Goal: Communication & Community: Share content

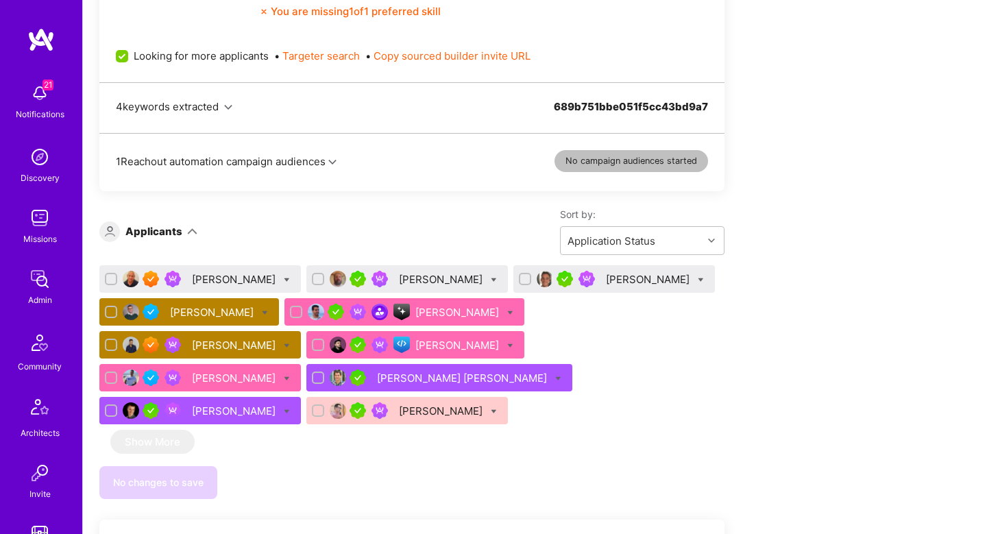
click at [234, 132] on div "4 keywords extracted 689b751bbe051f5cc43bd9a7" at bounding box center [411, 107] width 625 height 51
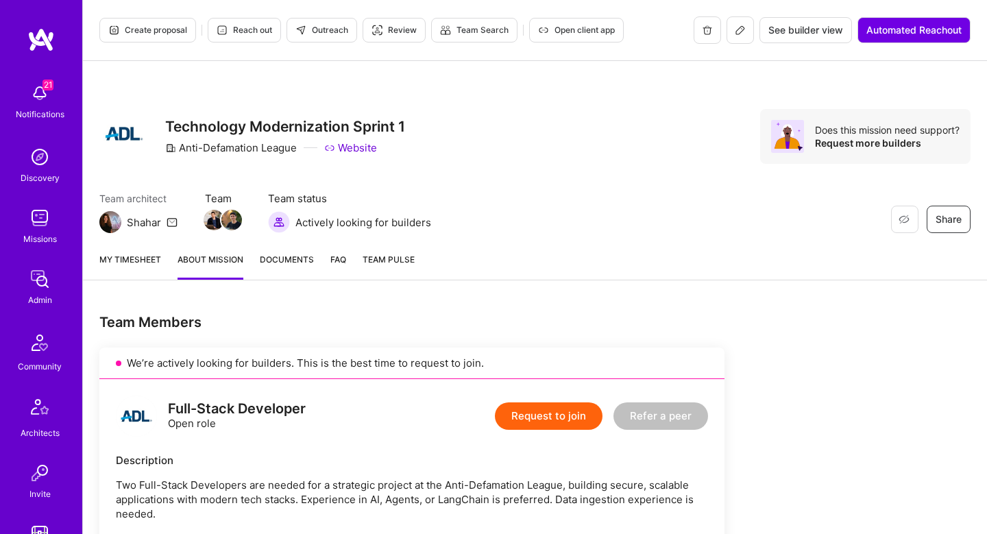
click at [181, 37] on button "Create proposal" at bounding box center [147, 30] width 97 height 25
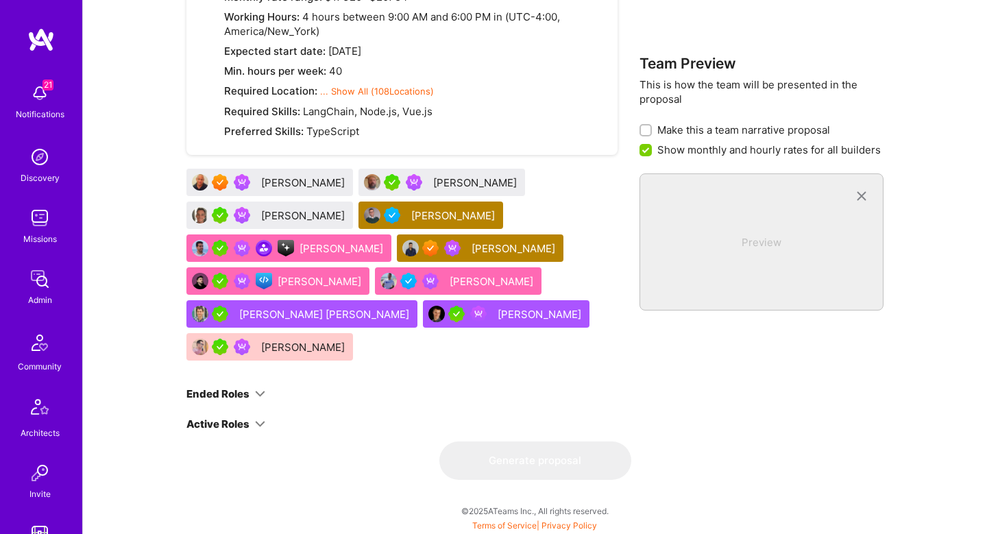
scroll to position [940, 0]
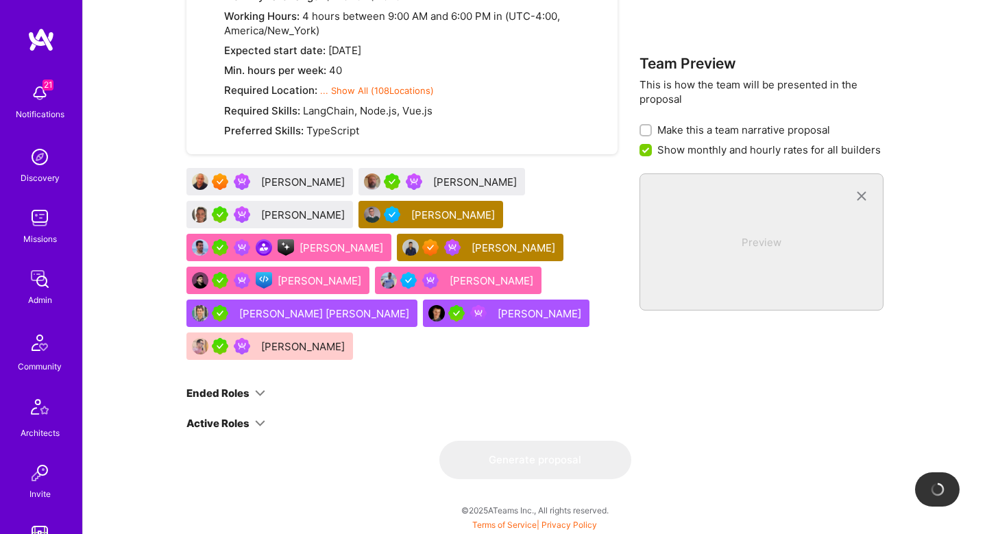
checkbox input "false"
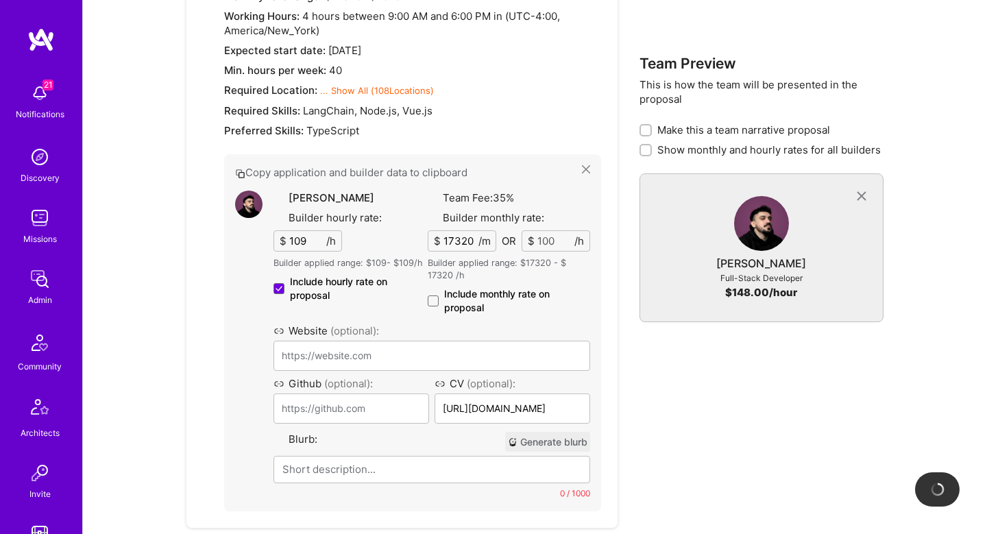
type input "https://www.ng1337.io/"
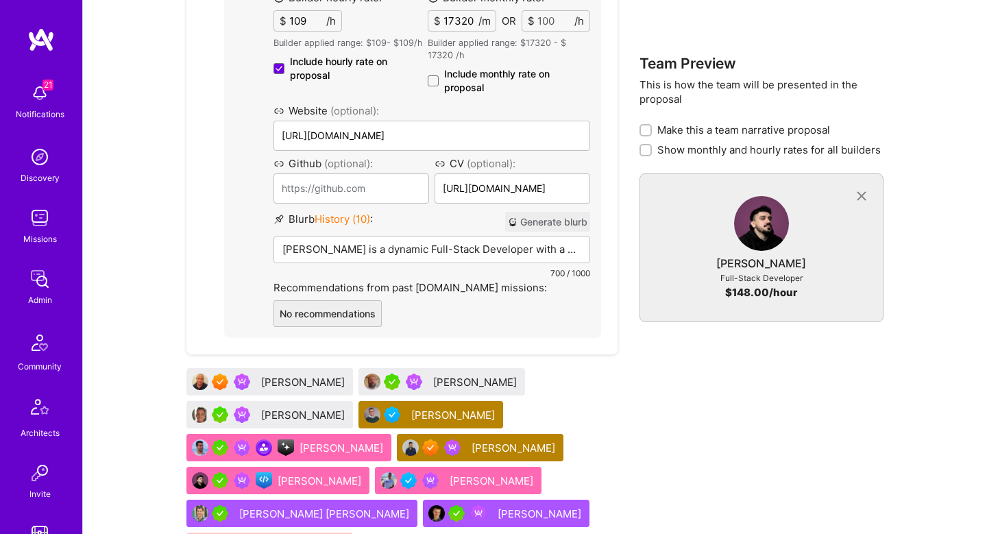
scroll to position [1163, 0]
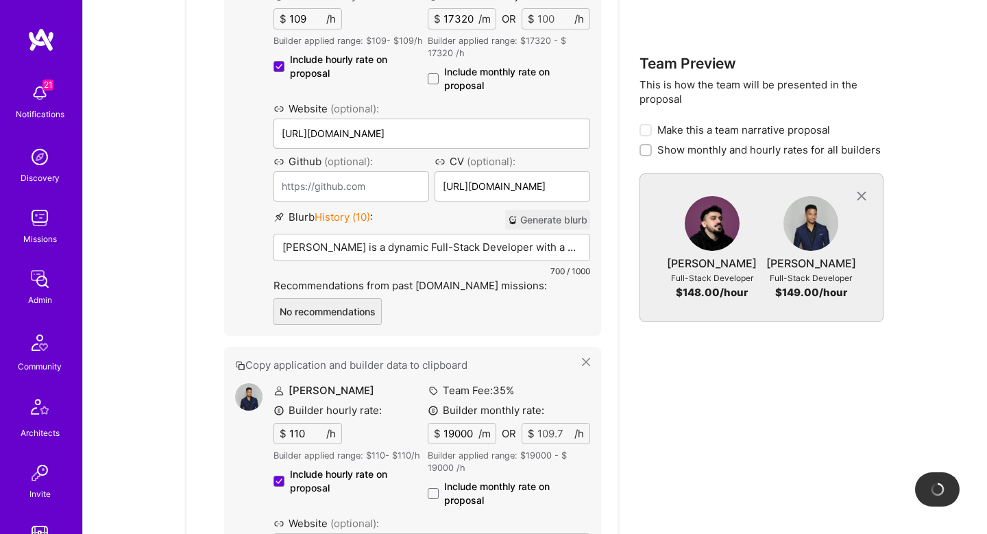
click at [571, 225] on button "Generate blurb" at bounding box center [547, 220] width 85 height 20
click at [435, 80] on span at bounding box center [433, 78] width 11 height 11
click at [0, 0] on input "Include monthly rate on proposal" at bounding box center [0, 0] width 0 height 0
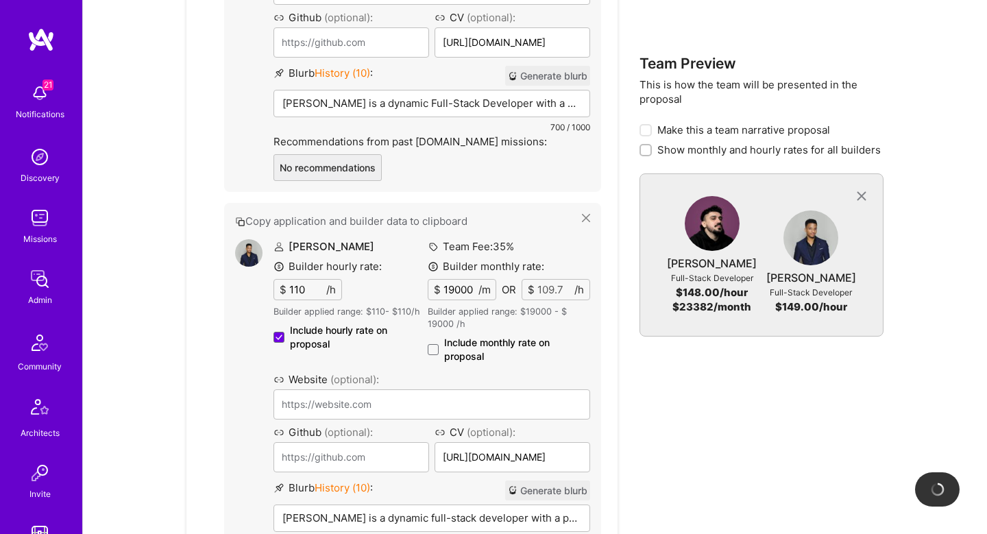
scroll to position [1307, 0]
click at [435, 348] on span at bounding box center [433, 348] width 11 height 11
click at [0, 0] on input "Include monthly rate on proposal" at bounding box center [0, 0] width 0 height 0
checkbox input "true"
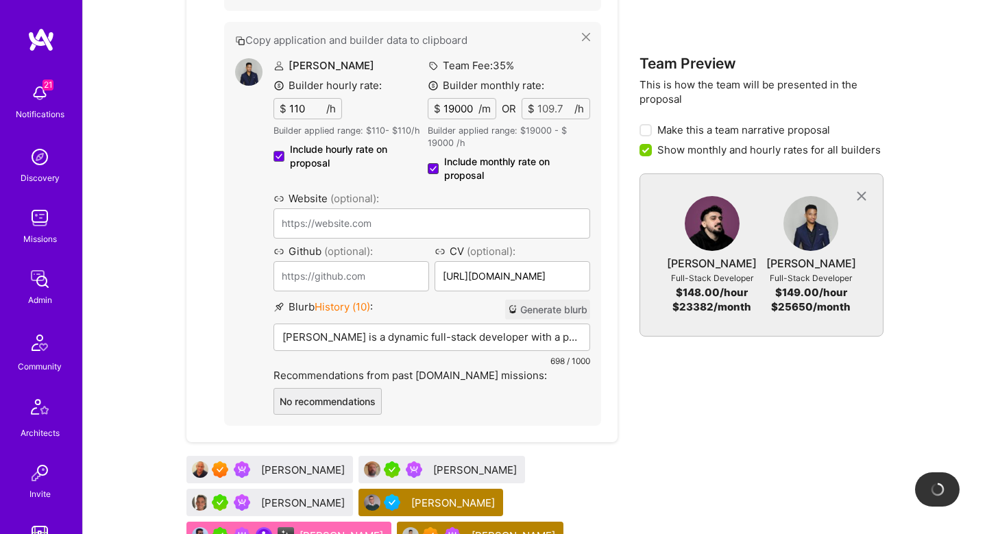
scroll to position [1493, 0]
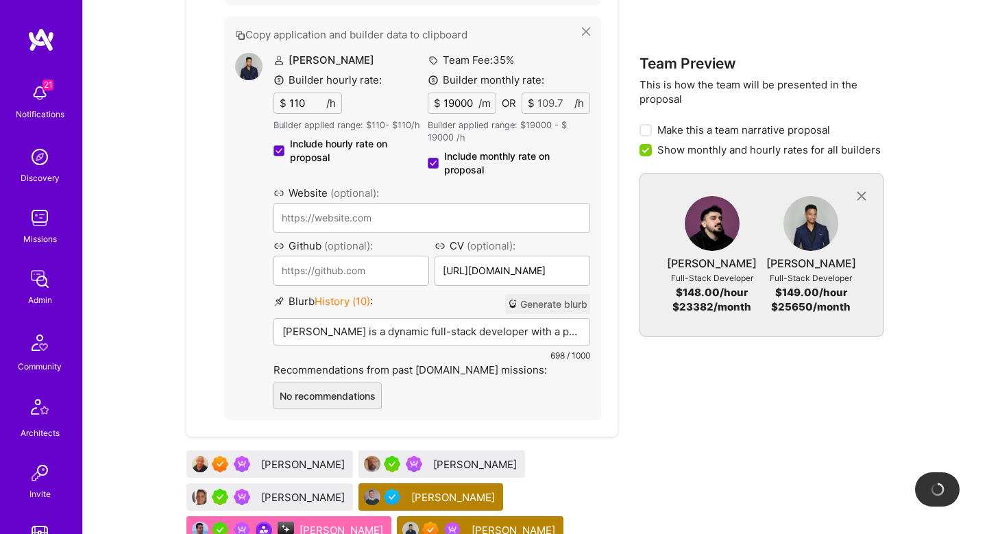
click at [544, 309] on button "Generate blurb" at bounding box center [547, 304] width 85 height 20
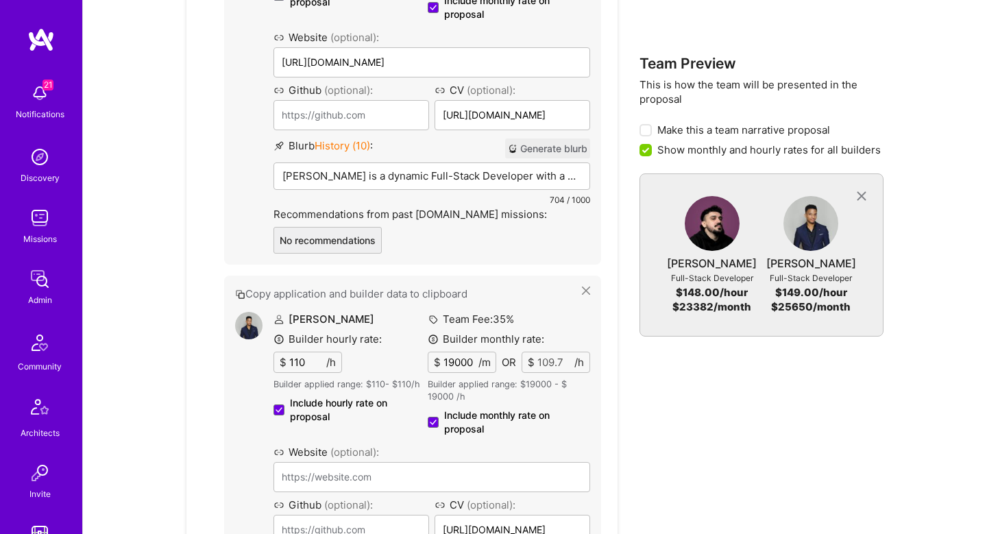
scroll to position [1206, 0]
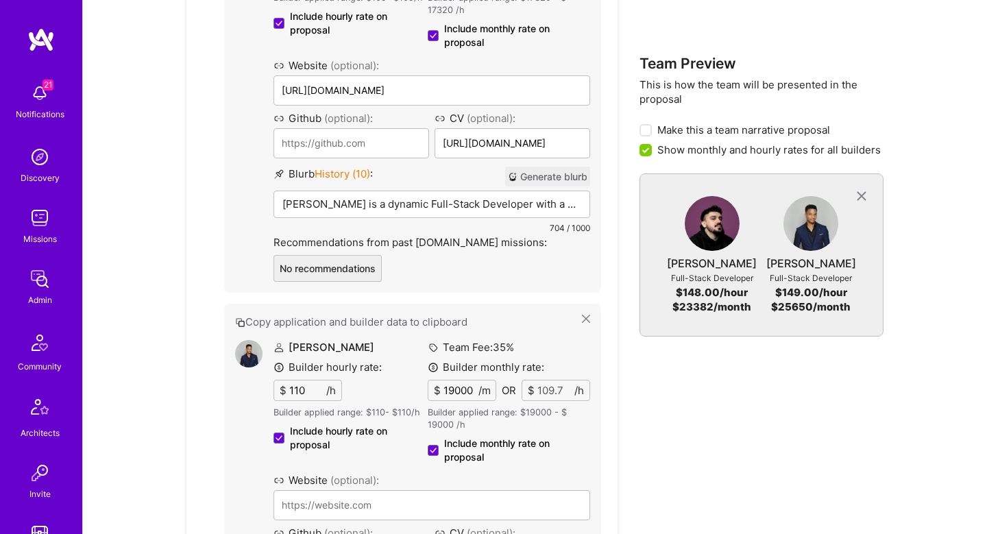
click at [507, 207] on p "Nikola is a dynamic Full-Stack Developer with a proven track record of building…" at bounding box center [431, 204] width 299 height 14
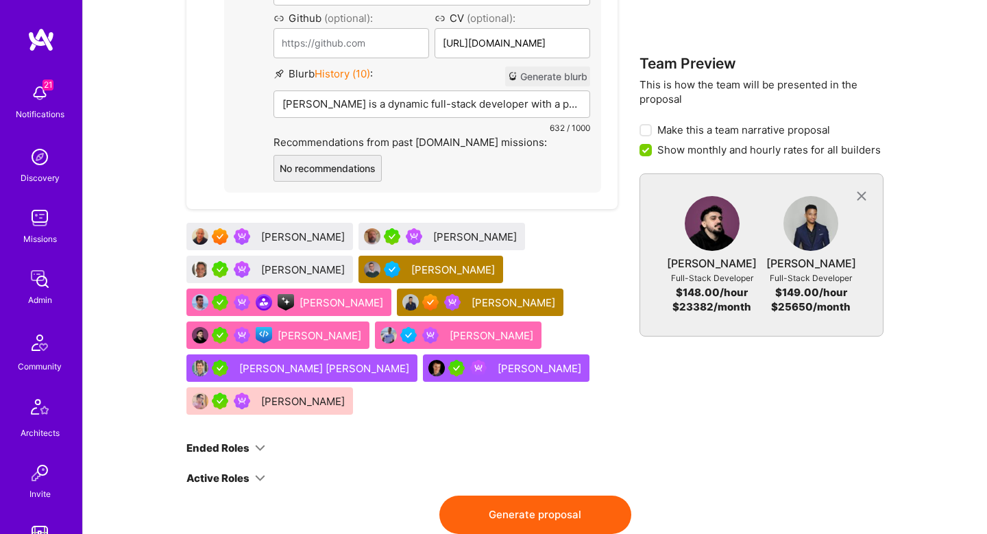
scroll to position [1843, 0]
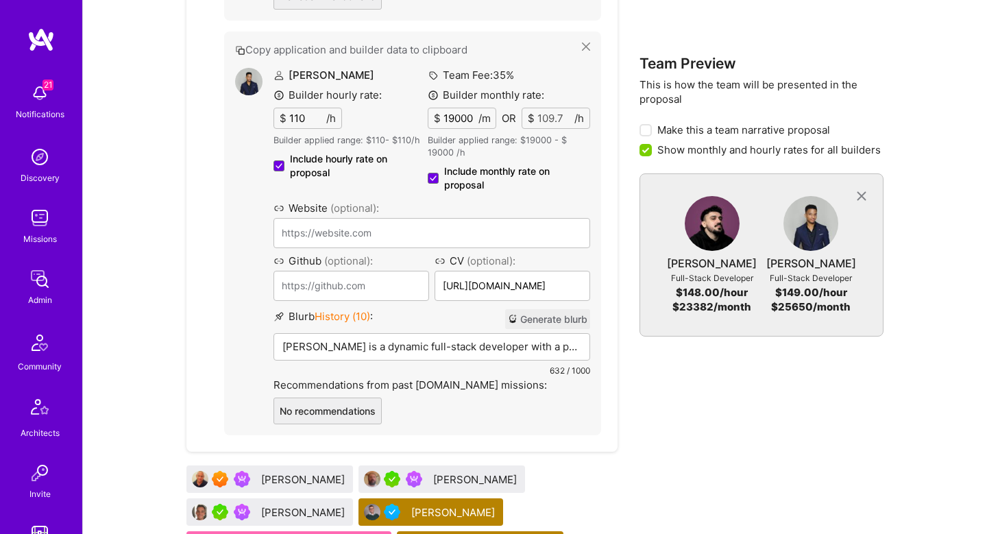
click at [507, 339] on p "Sam Okpara is a dynamic full-stack developer with a proven track record in buil…" at bounding box center [431, 346] width 299 height 14
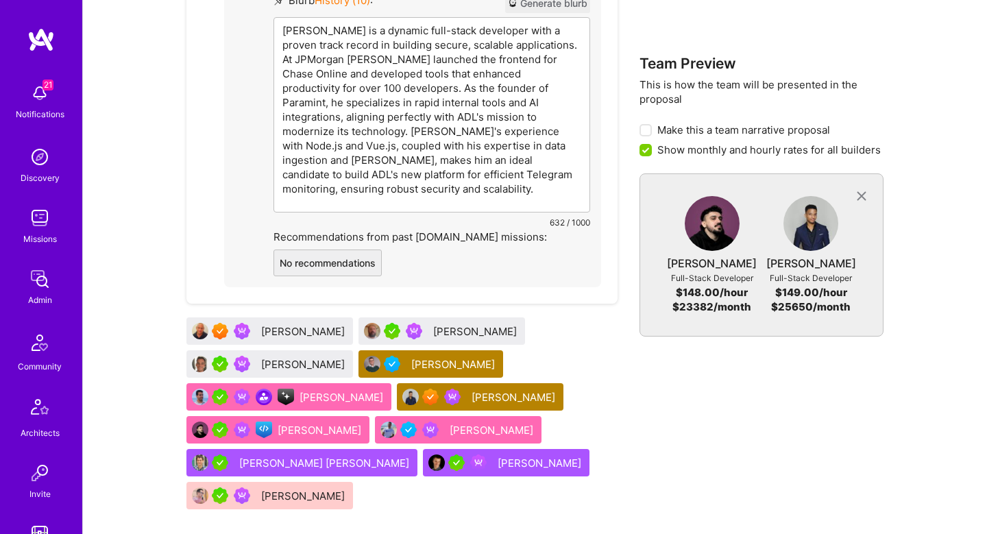
scroll to position [1928, 0]
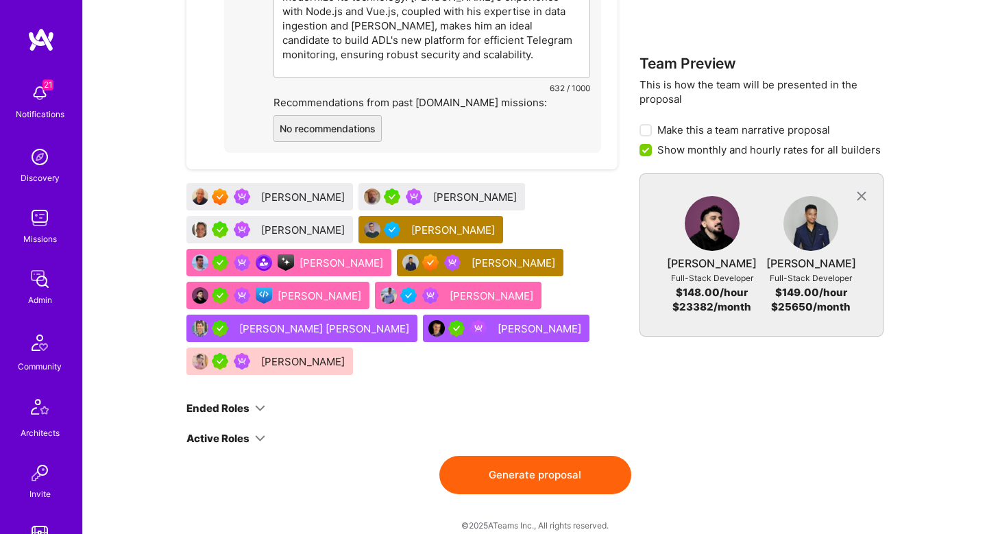
click at [502, 456] on button "Generate proposal" at bounding box center [535, 475] width 192 height 38
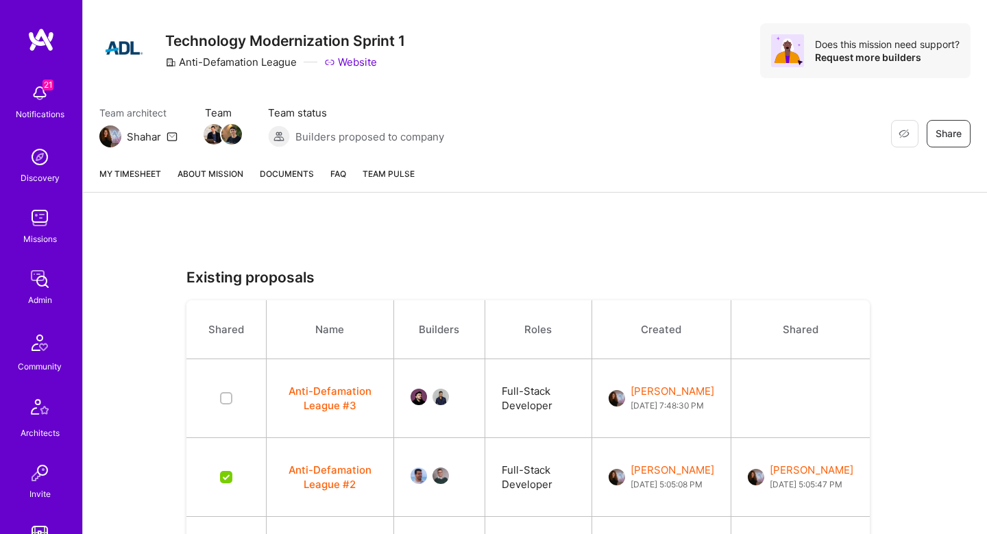
scroll to position [90, 0]
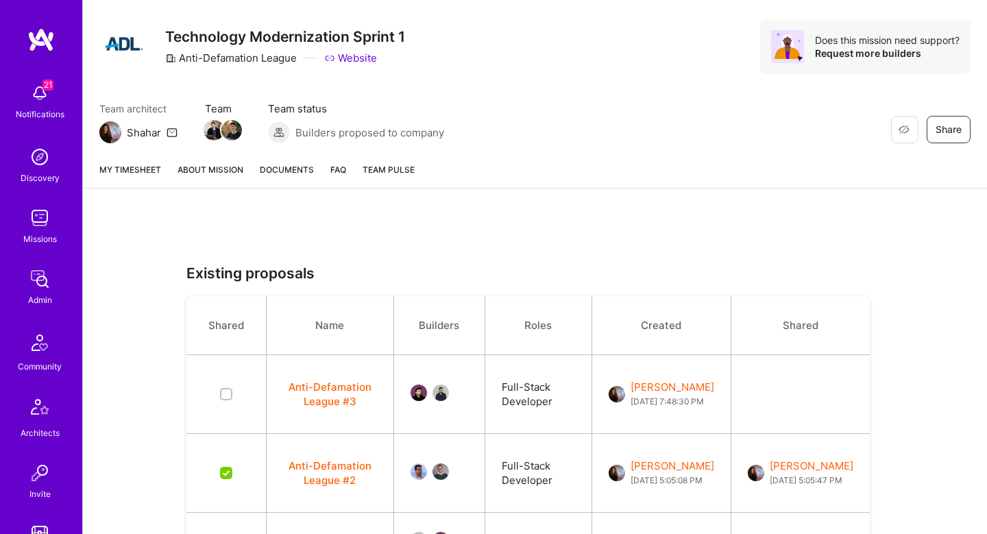
click at [350, 397] on button "Anti-Defamation League #3" at bounding box center [329, 394] width 93 height 29
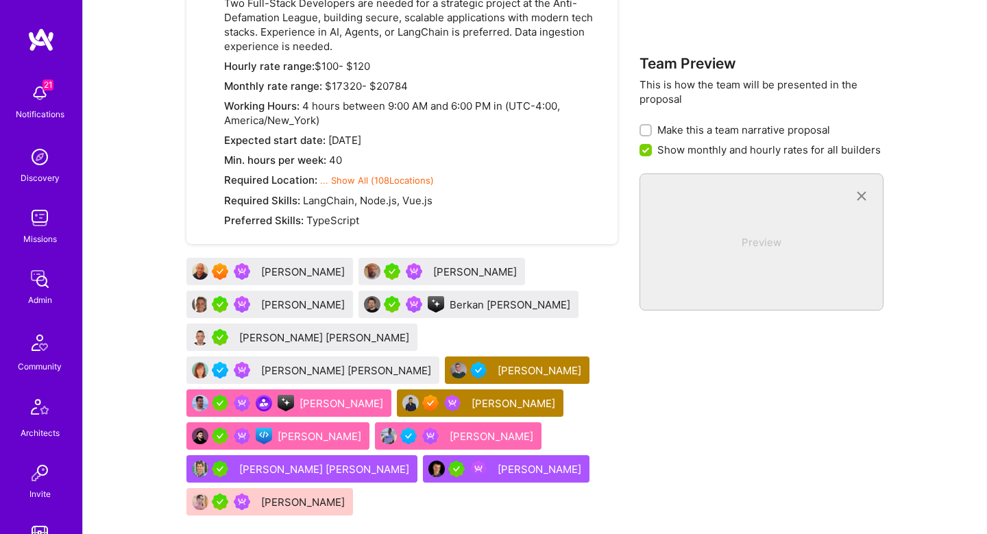
scroll to position [934, 0]
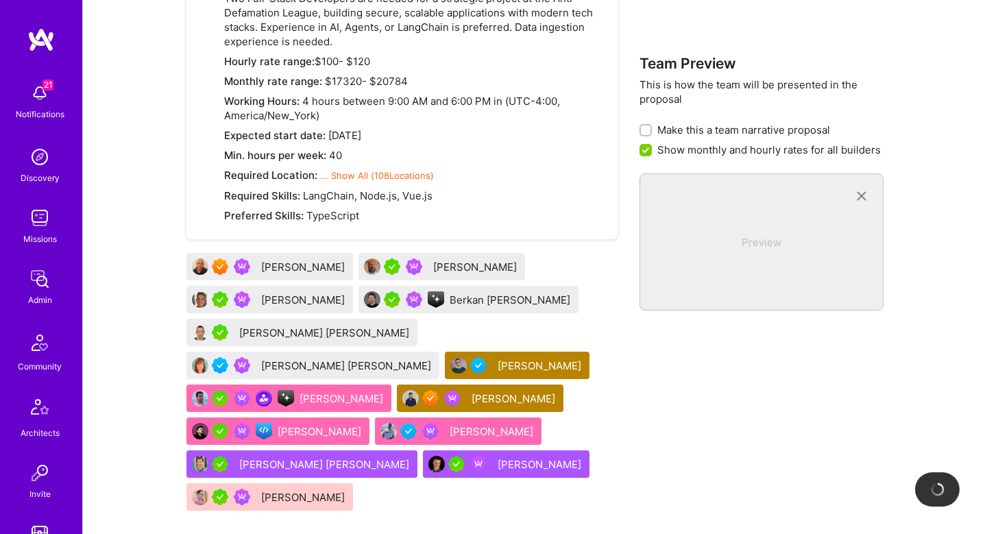
checkbox input "false"
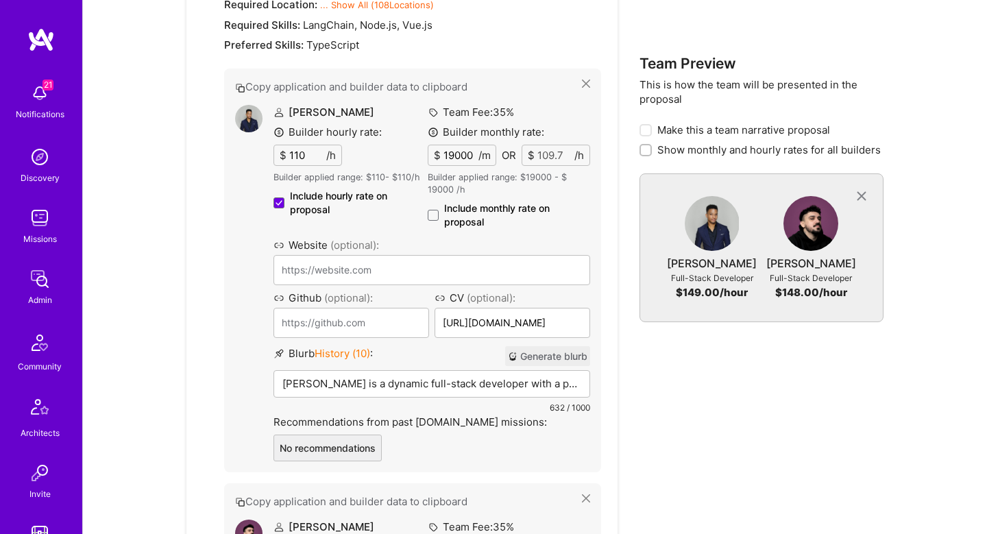
scroll to position [1109, 0]
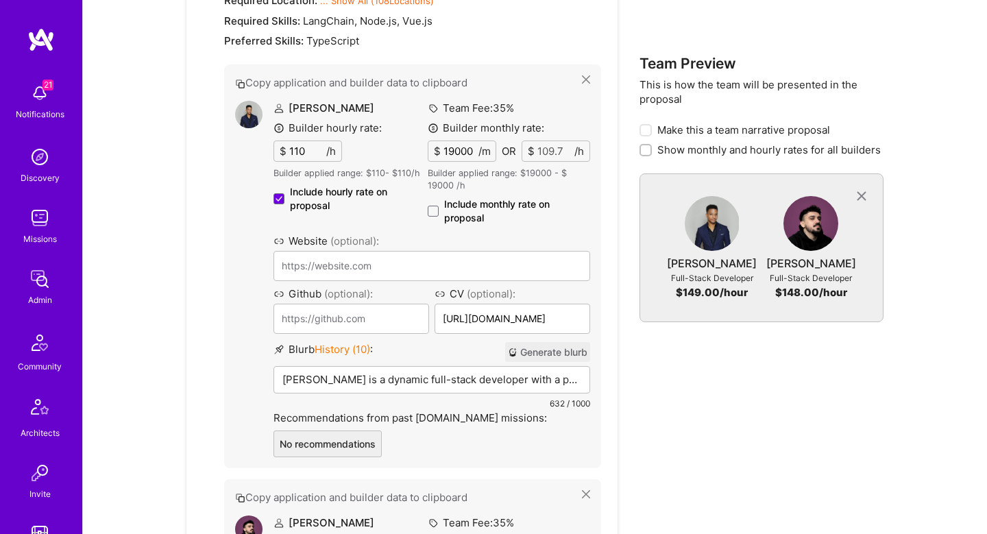
type input "https://www.ng1337.io/"
click at [434, 217] on label "Include monthly rate on proposal" at bounding box center [509, 210] width 162 height 27
click at [0, 0] on input "Include monthly rate on proposal" at bounding box center [0, 0] width 0 height 0
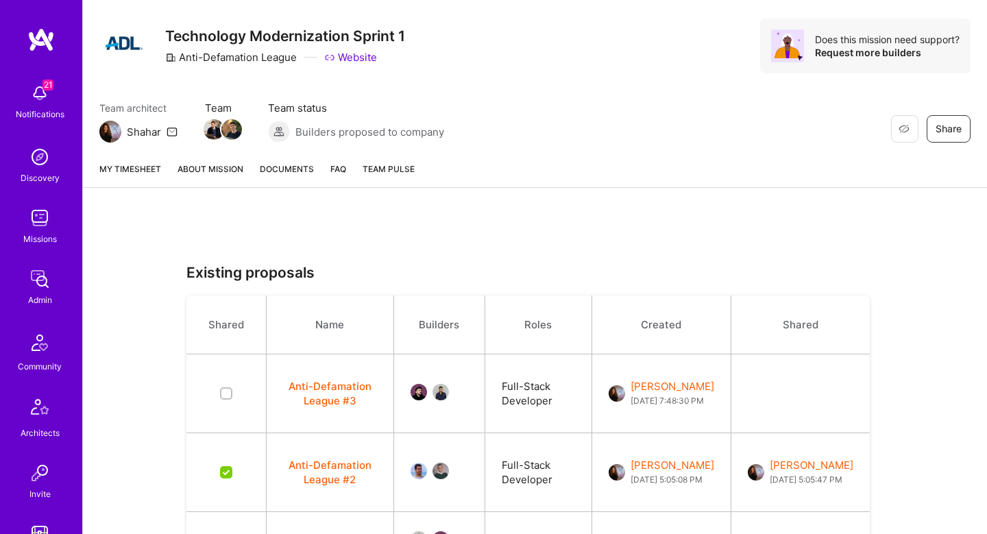
scroll to position [0, 0]
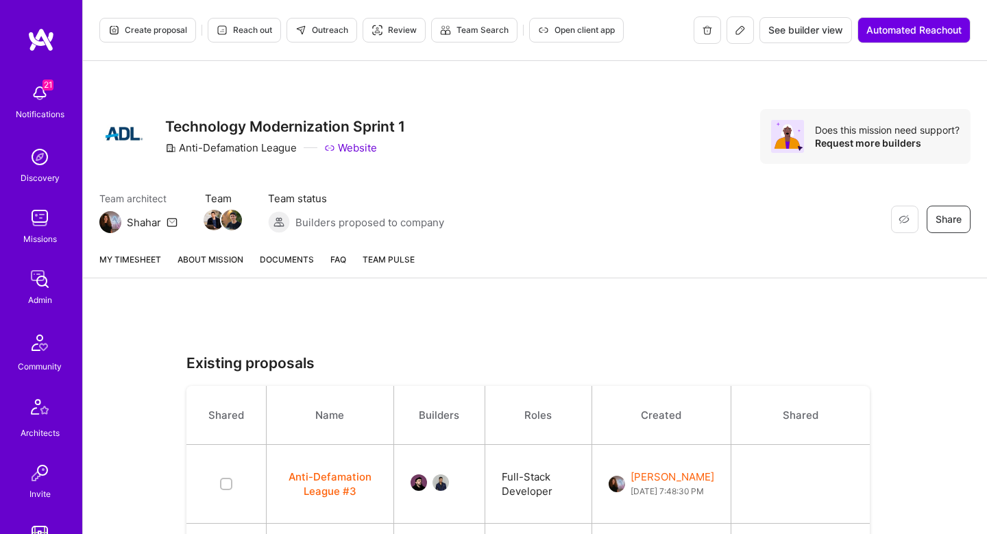
click at [204, 259] on link "About Mission" at bounding box center [211, 264] width 66 height 25
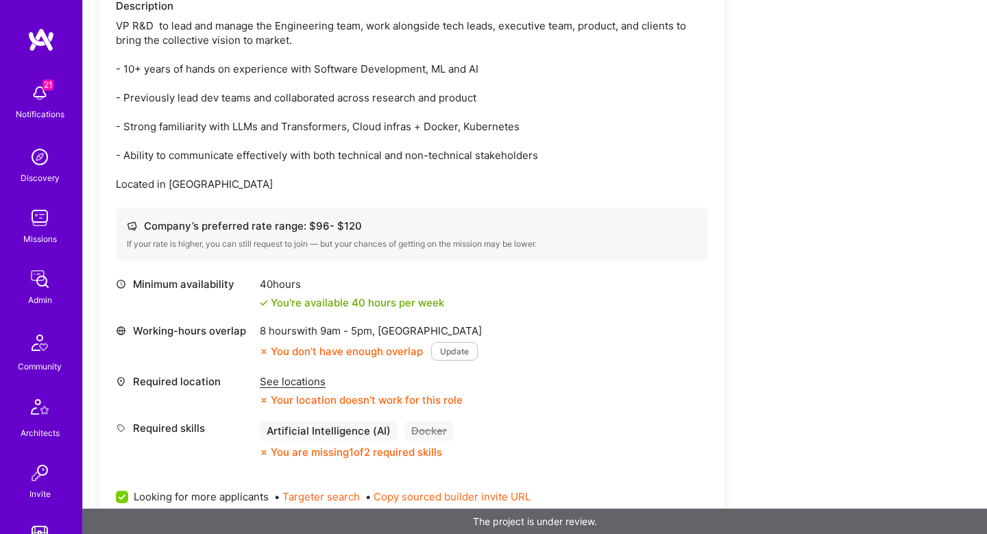
scroll to position [239, 0]
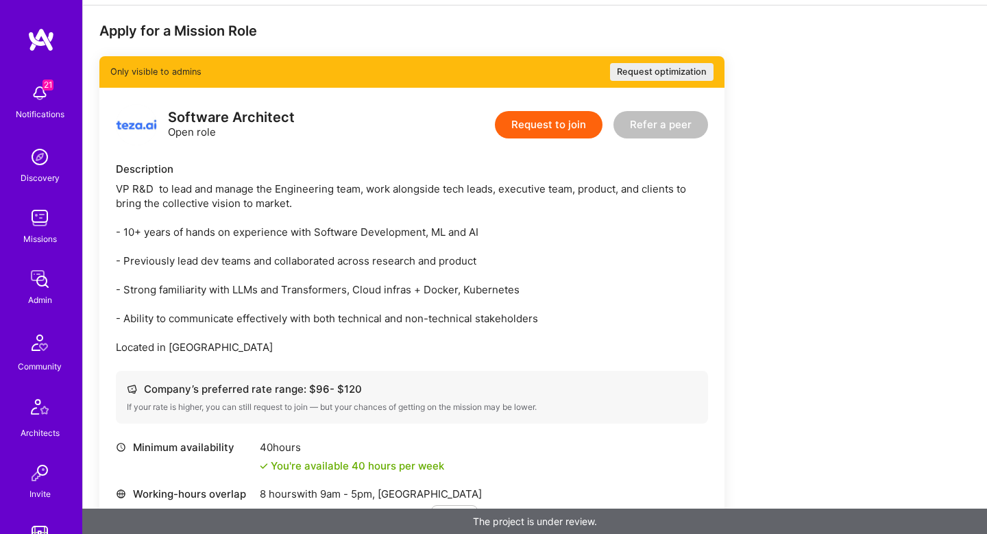
click at [248, 232] on div "VP R&D to lead and manage the Engineering team, work alongside tech leads, exec…" at bounding box center [412, 268] width 592 height 173
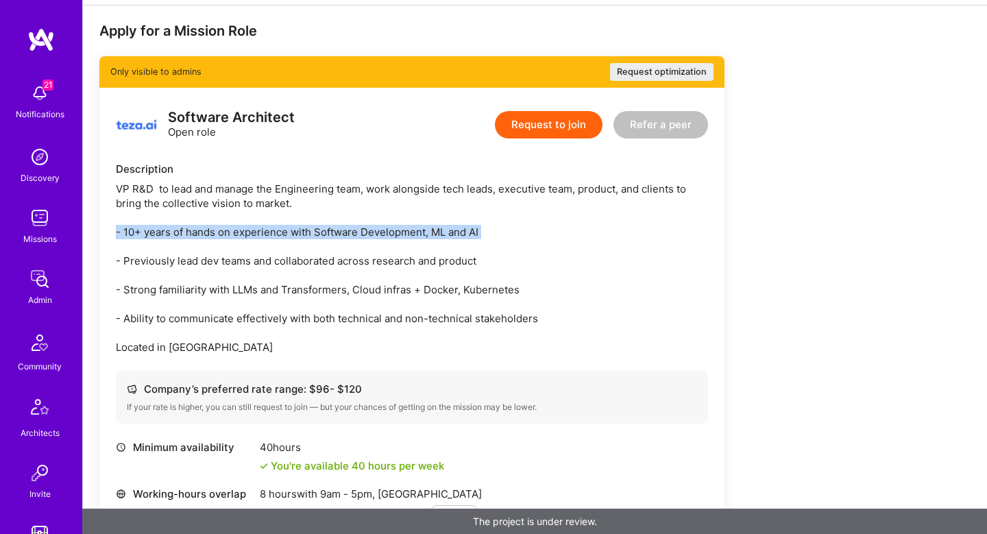
click at [248, 232] on div "VP R&D to lead and manage the Engineering team, work alongside tech leads, exec…" at bounding box center [412, 268] width 592 height 173
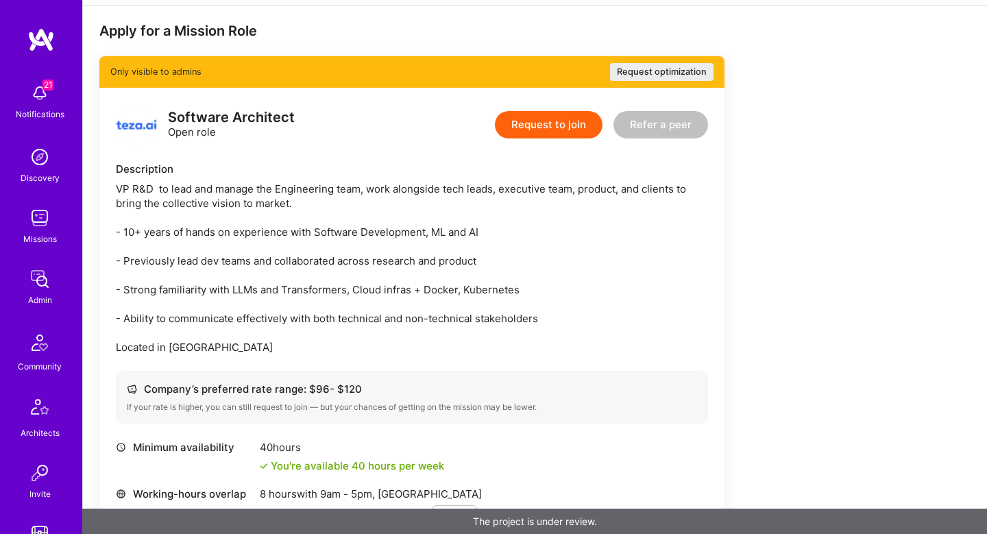
click at [174, 253] on div "VP R&D to lead and manage the Engineering team, work alongside tech leads, exec…" at bounding box center [412, 268] width 592 height 173
click at [185, 260] on div "VP R&D to lead and manage the Engineering team, work alongside tech leads, exec…" at bounding box center [412, 268] width 592 height 173
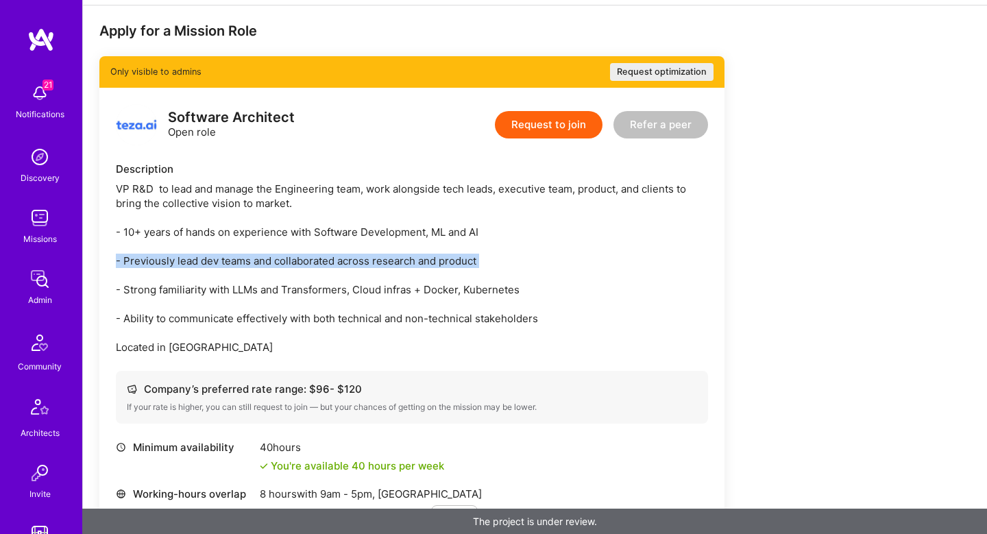
click at [185, 260] on div "VP R&D to lead and manage the Engineering team, work alongside tech leads, exec…" at bounding box center [412, 268] width 592 height 173
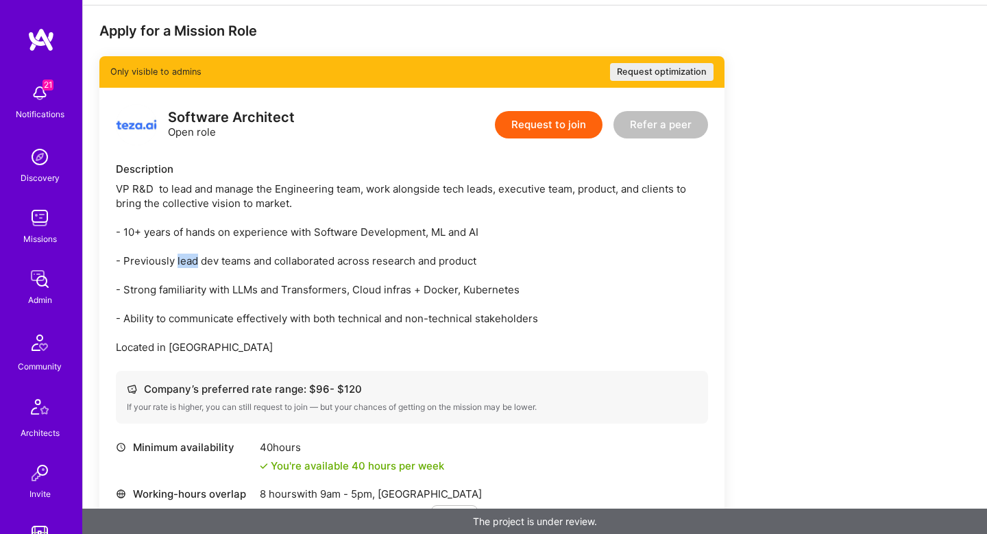
click at [185, 260] on div "VP R&D to lead and manage the Engineering team, work alongside tech leads, exec…" at bounding box center [412, 268] width 592 height 173
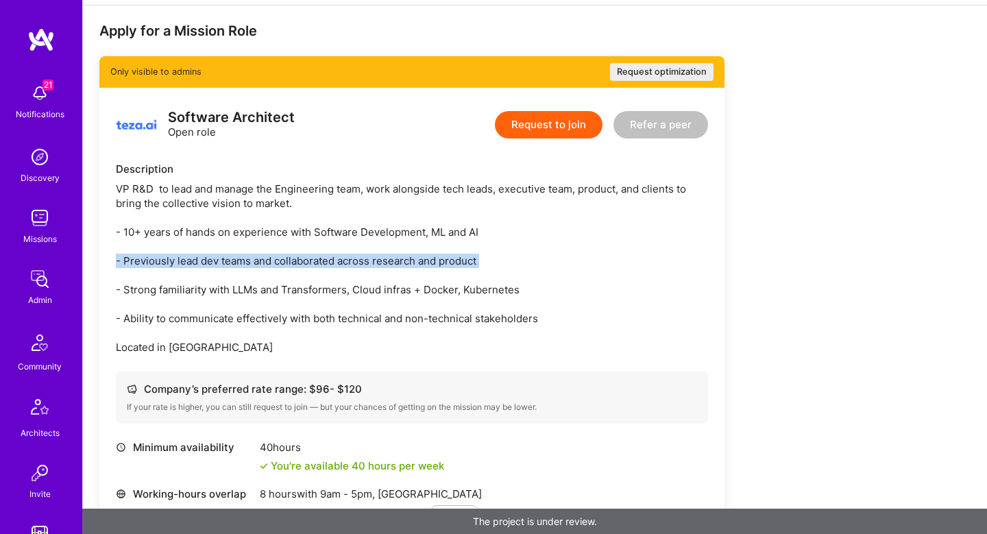
click at [185, 260] on div "VP R&D to lead and manage the Engineering team, work alongside tech leads, exec…" at bounding box center [412, 268] width 592 height 173
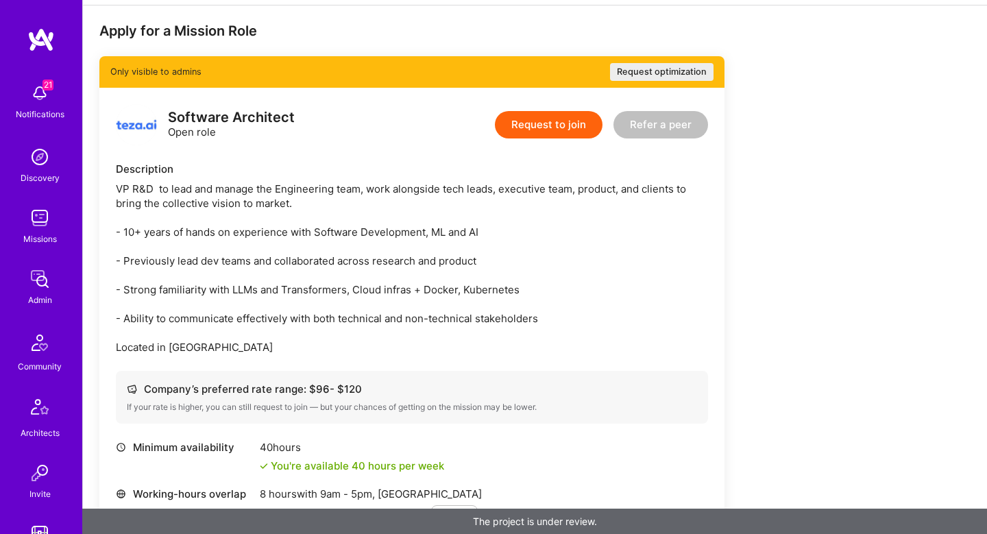
click at [190, 293] on div "VP R&D to lead and manage the Engineering team, work alongside tech leads, exec…" at bounding box center [412, 268] width 592 height 173
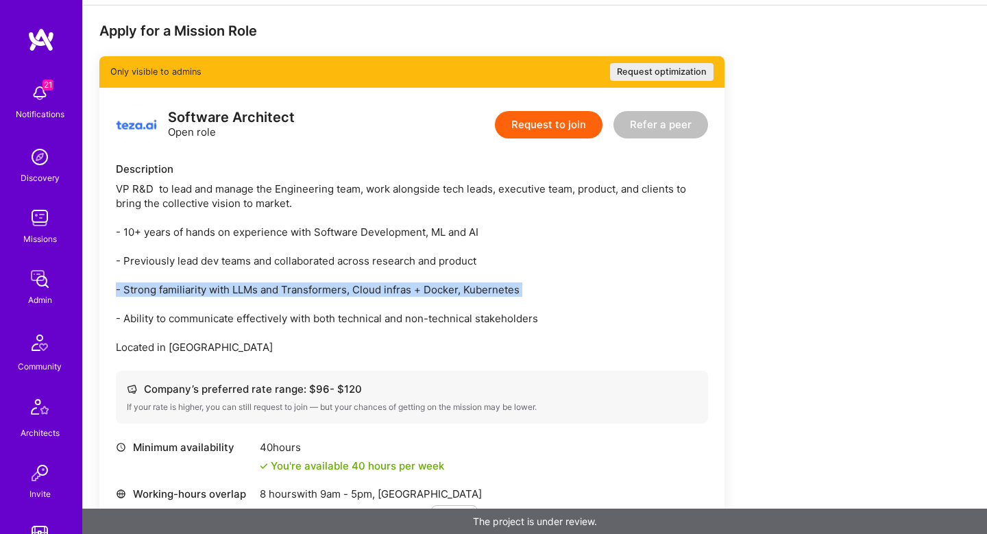
click at [191, 293] on div "VP R&D to lead and manage the Engineering team, work alongside tech leads, exec…" at bounding box center [412, 268] width 592 height 173
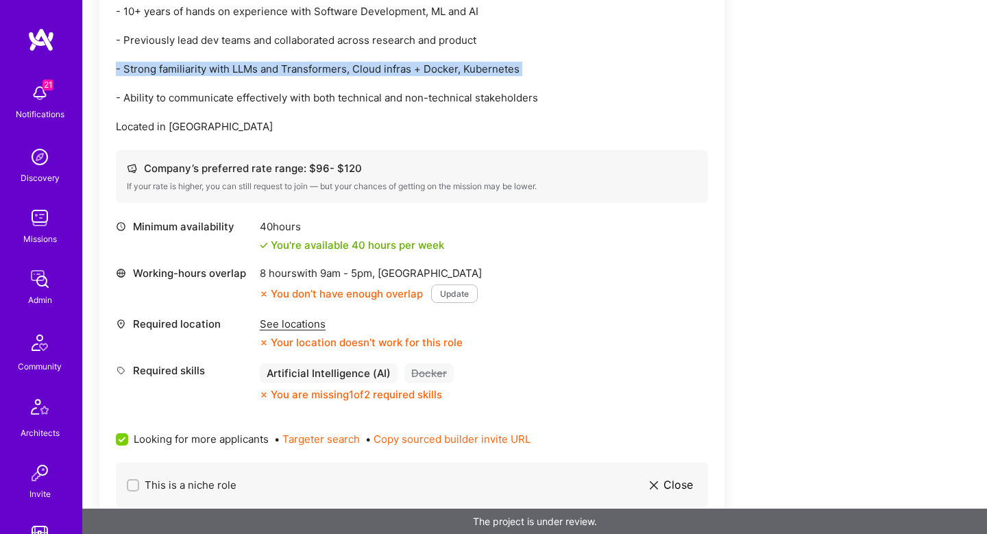
scroll to position [456, 0]
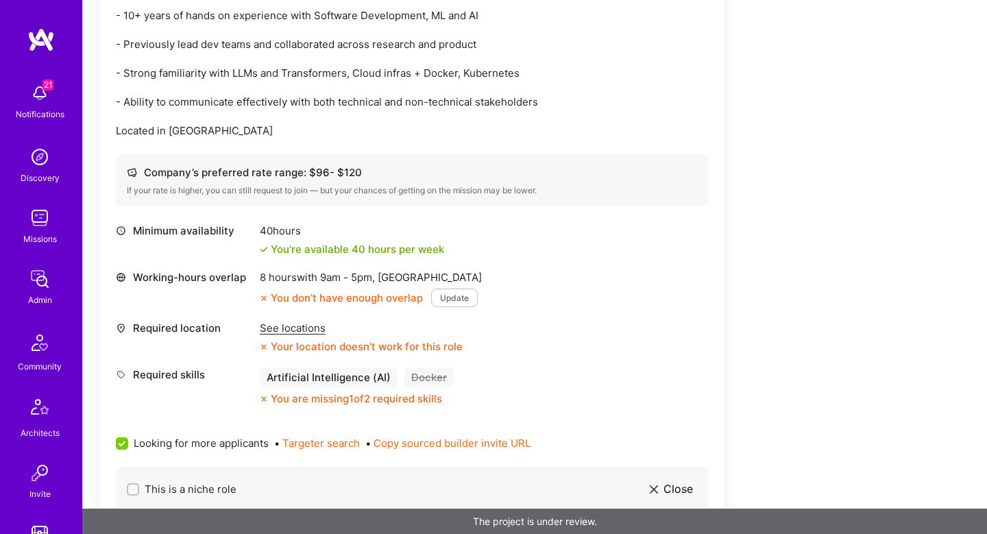
click at [296, 326] on div "See locations" at bounding box center [361, 328] width 203 height 14
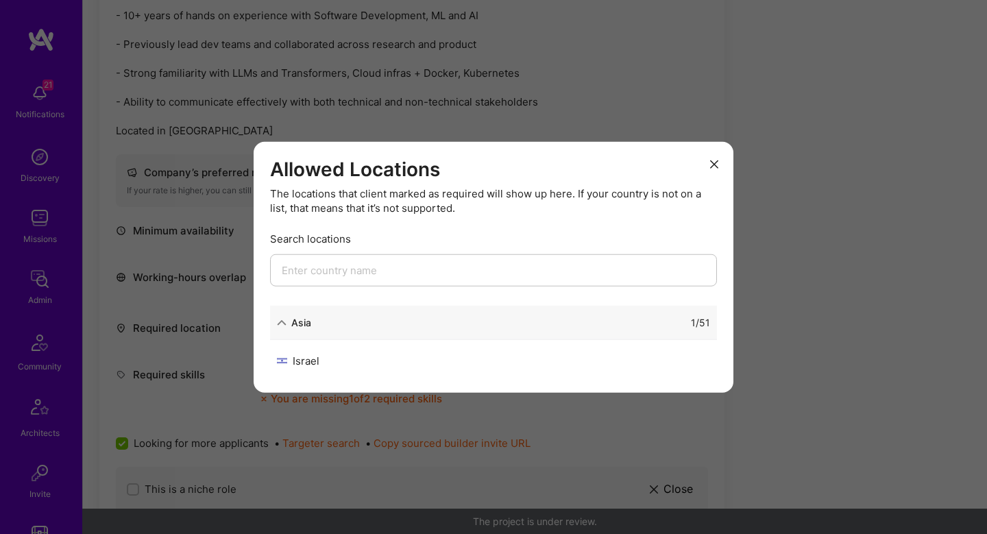
click at [956, 254] on div "Allowed Locations The locations that client marked as required will show up her…" at bounding box center [493, 267] width 987 height 534
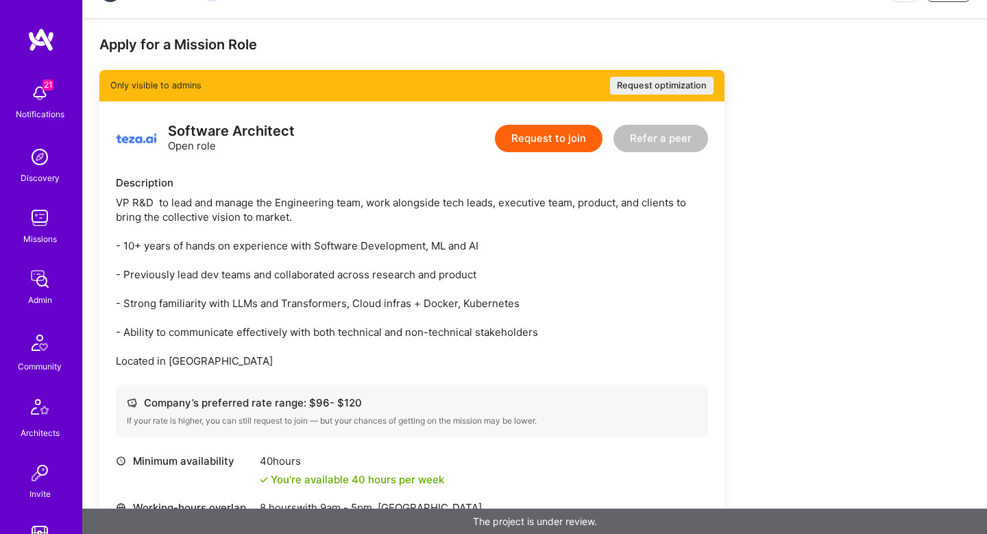
scroll to position [0, 0]
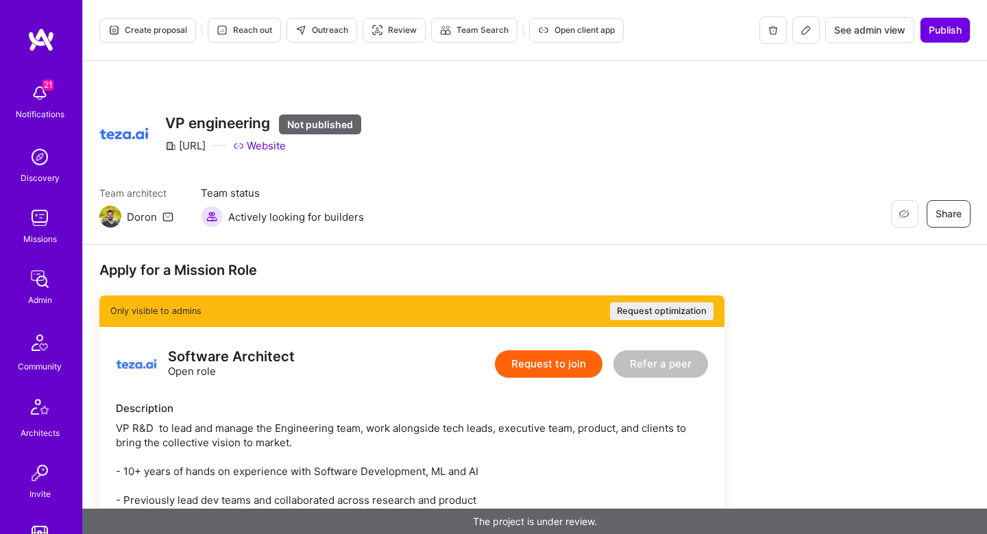
click at [956, 13] on div "Create proposal Reach out Outreach Review Team Search Open client app See admin…" at bounding box center [535, 30] width 904 height 61
click at [948, 38] on button "Publish" at bounding box center [945, 30] width 51 height 26
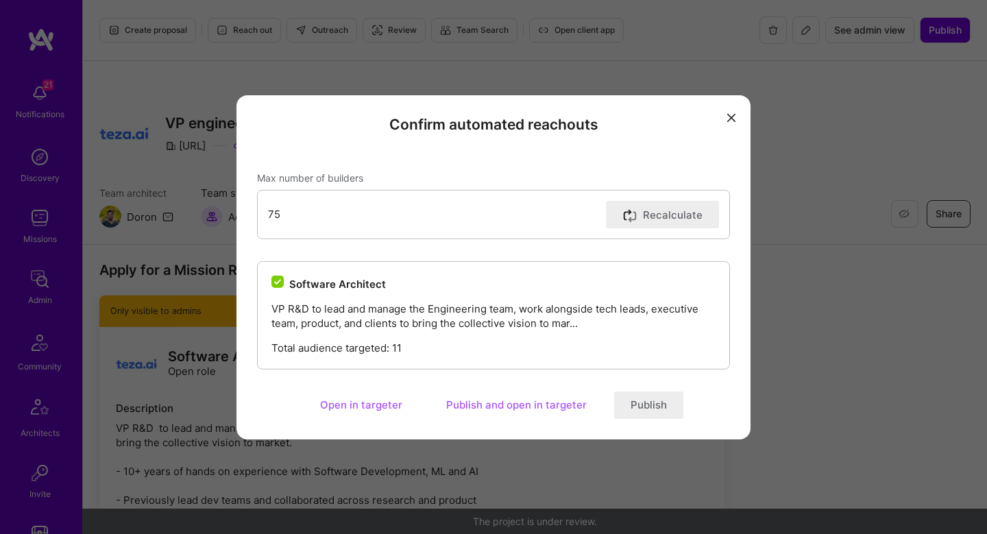
click at [647, 424] on div "Confirm automated reachouts Max number of builders 75 Recalculate Software Arch…" at bounding box center [493, 267] width 514 height 344
click at [647, 404] on button "Publish" at bounding box center [648, 404] width 69 height 27
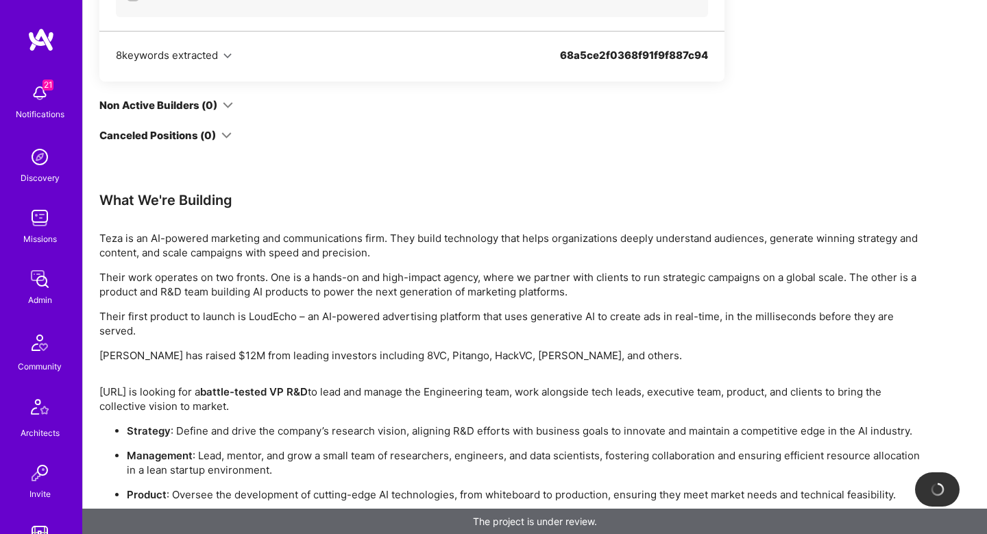
scroll to position [966, 0]
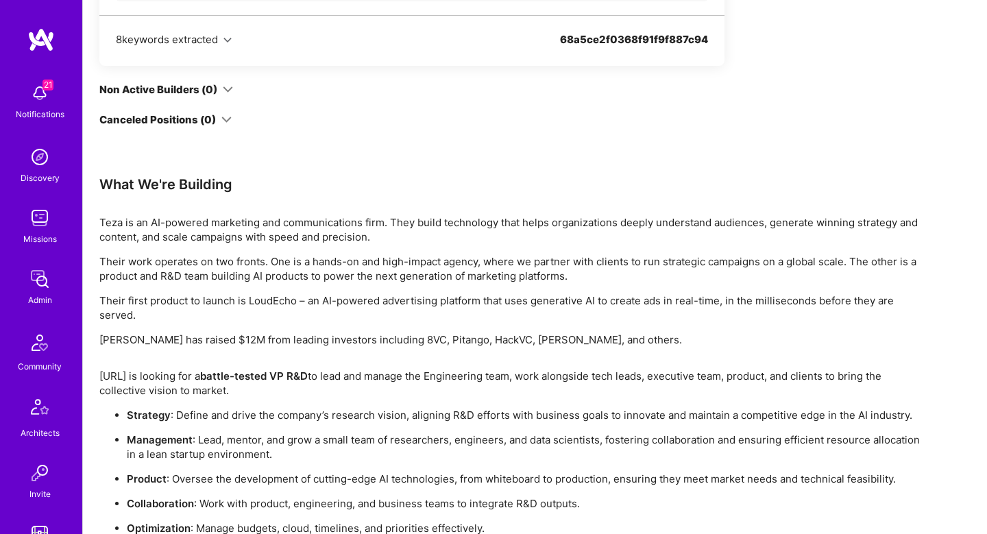
click at [263, 222] on p "Teza is an AI-powered marketing and communications firm. They build technology …" at bounding box center [510, 229] width 823 height 29
click at [263, 224] on p "Teza is an AI-powered marketing and communications firm. They build technology …" at bounding box center [510, 229] width 823 height 29
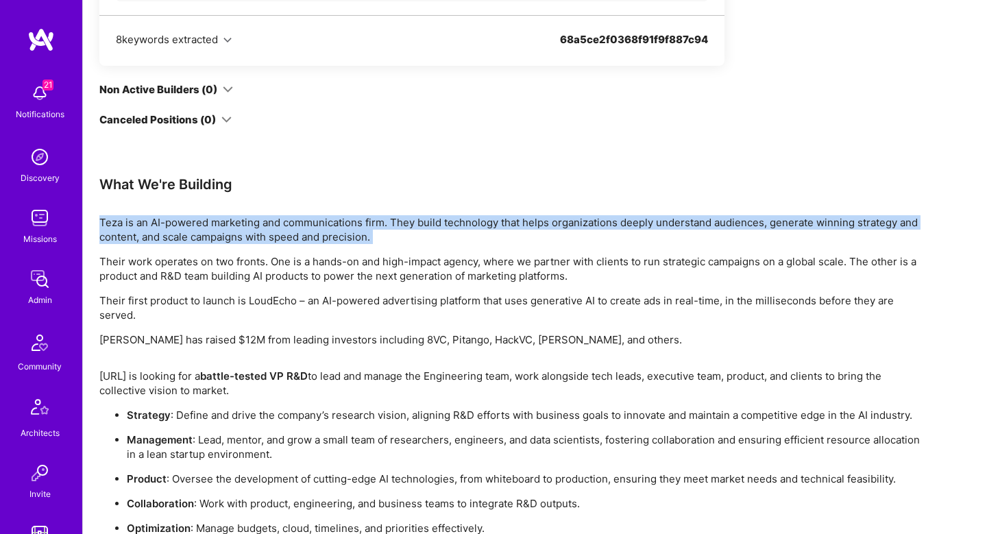
click at [263, 224] on p "Teza is an AI-powered marketing and communications firm. They build technology …" at bounding box center [510, 229] width 823 height 29
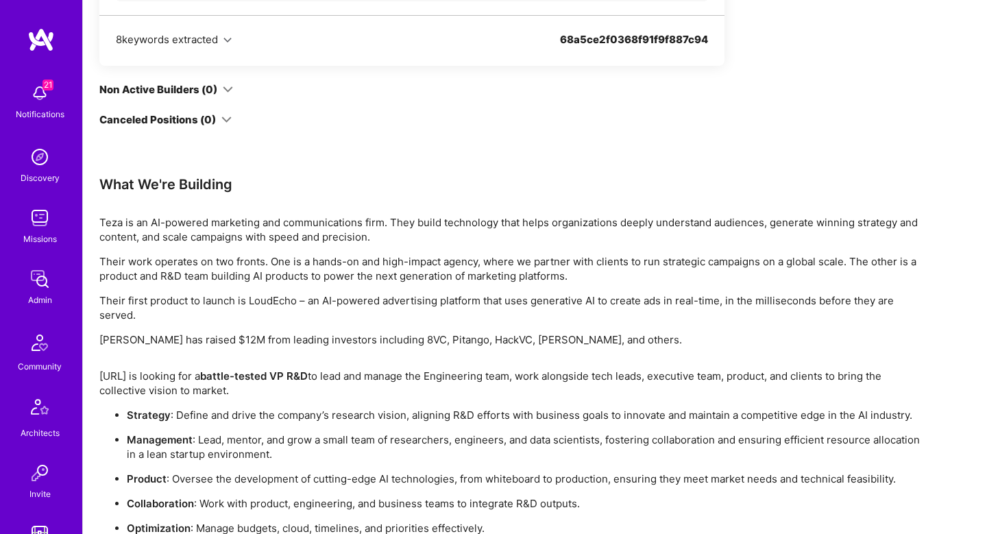
click at [258, 272] on p "Their work operates on two fronts. One is a hands-on and high-impact agency, wh…" at bounding box center [510, 268] width 823 height 29
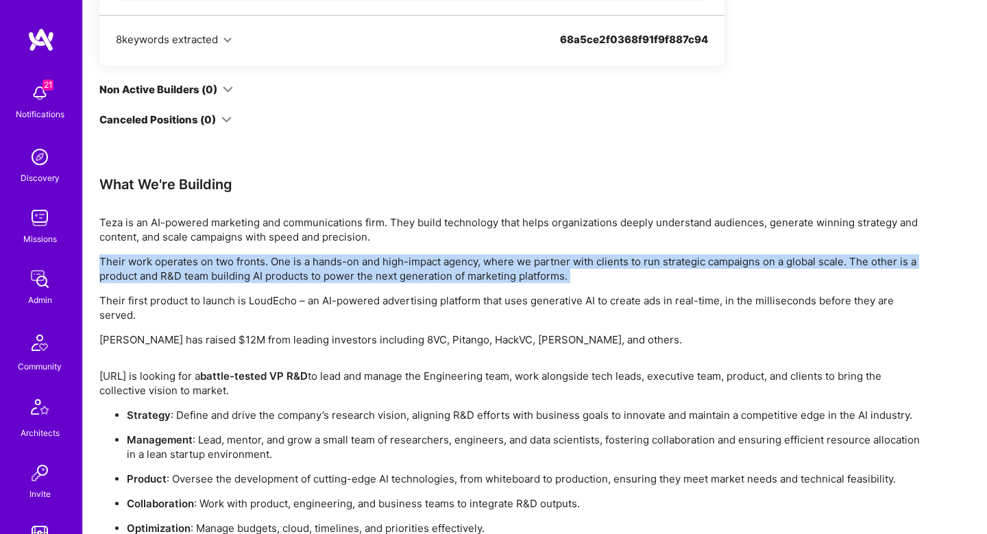
click at [258, 272] on p "Their work operates on two fronts. One is a hands-on and high-impact agency, wh…" at bounding box center [510, 268] width 823 height 29
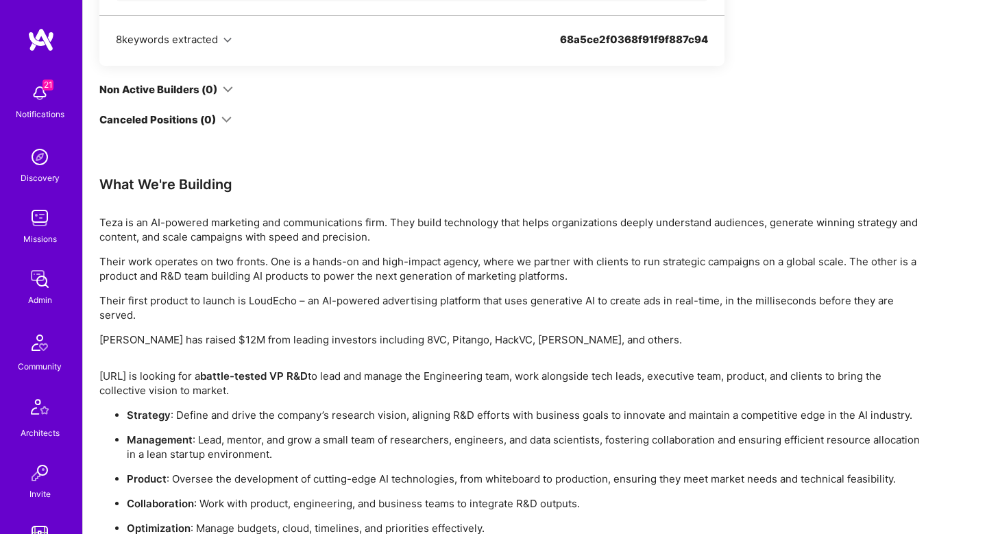
click at [278, 258] on p "Their work operates on two fronts. One is a hands-on and high-impact agency, wh…" at bounding box center [510, 268] width 823 height 29
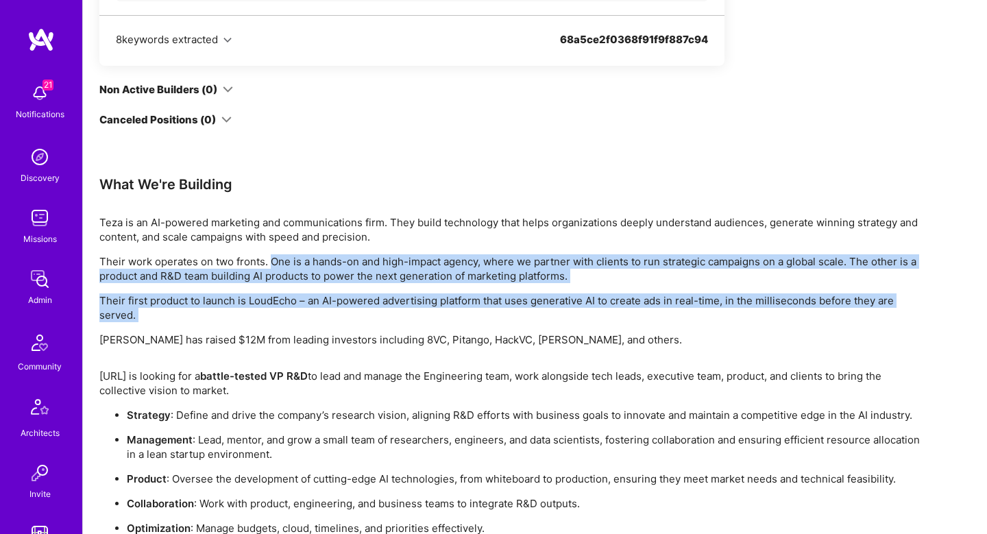
drag, startPoint x: 278, startPoint y: 258, endPoint x: 515, endPoint y: 331, distance: 248.9
click at [520, 308] on div "Teza is an AI-powered marketing and communications firm. They build technology …" at bounding box center [510, 281] width 823 height 132
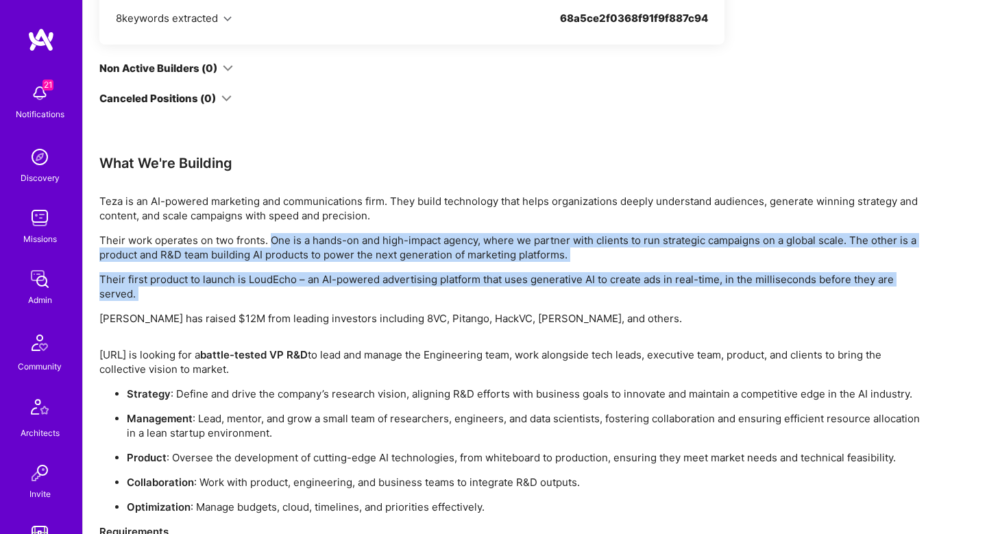
scroll to position [995, 0]
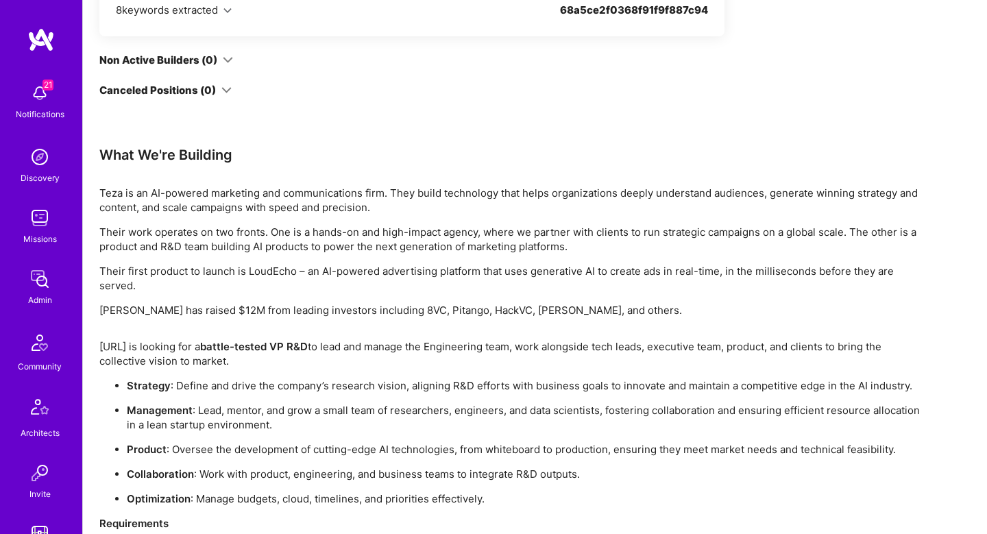
click at [269, 348] on strong "battle-tested VP R&D" at bounding box center [254, 346] width 108 height 13
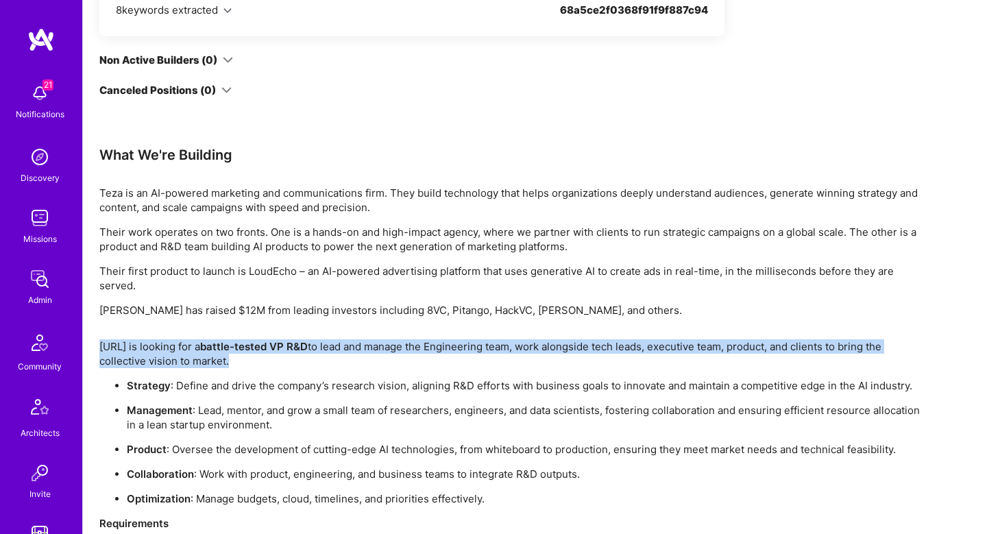
click at [269, 348] on strong "battle-tested VP R&D" at bounding box center [254, 346] width 108 height 13
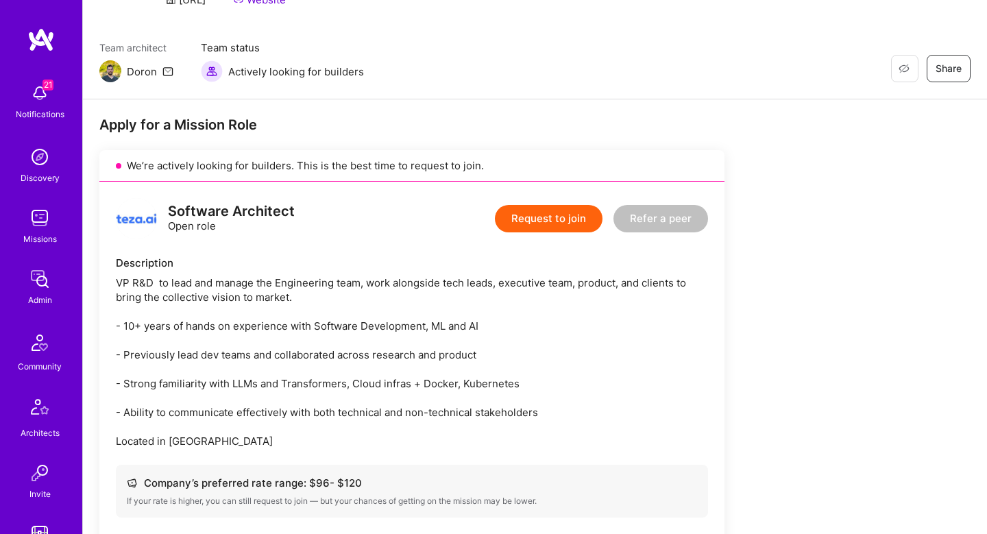
scroll to position [0, 0]
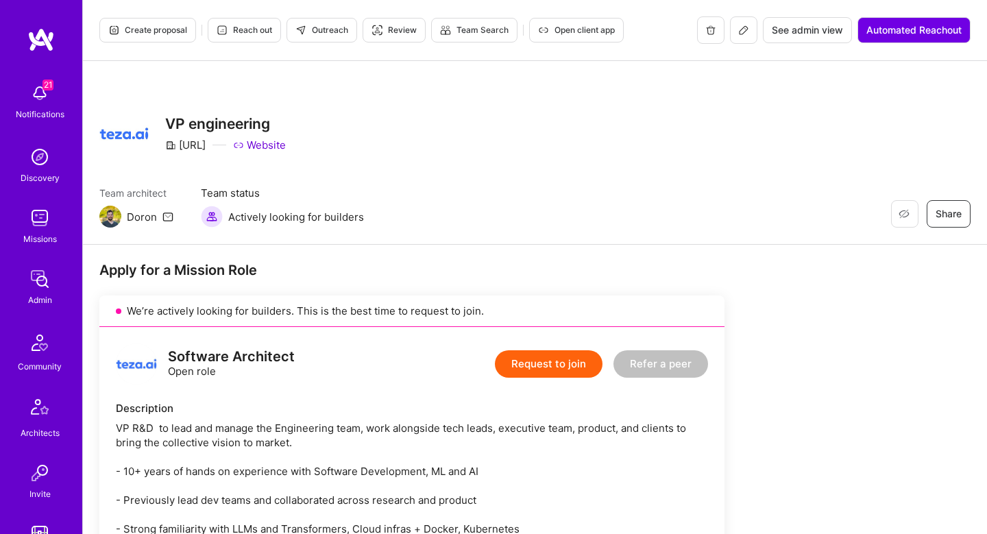
click at [324, 27] on span "Outreach" at bounding box center [321, 30] width 53 height 12
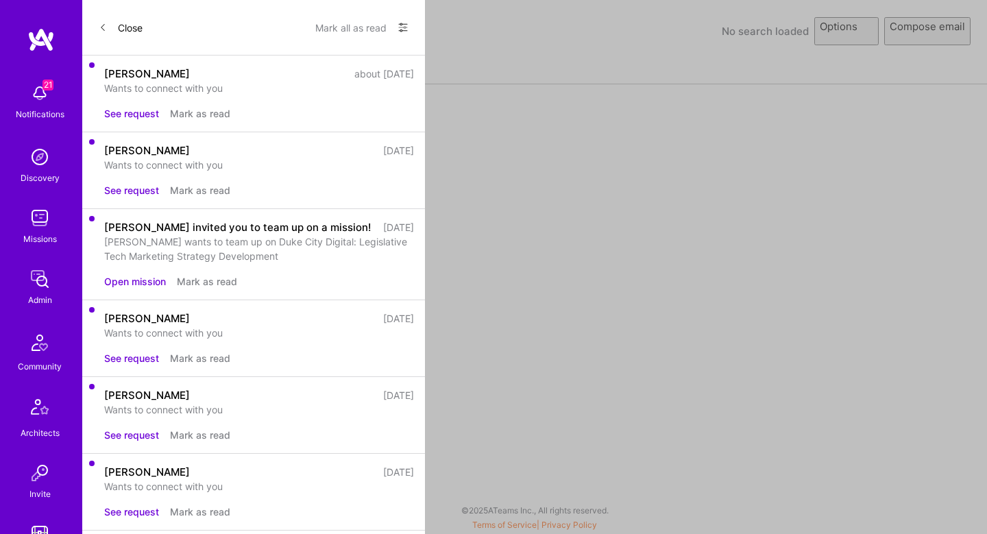
select select "rich-reachout"
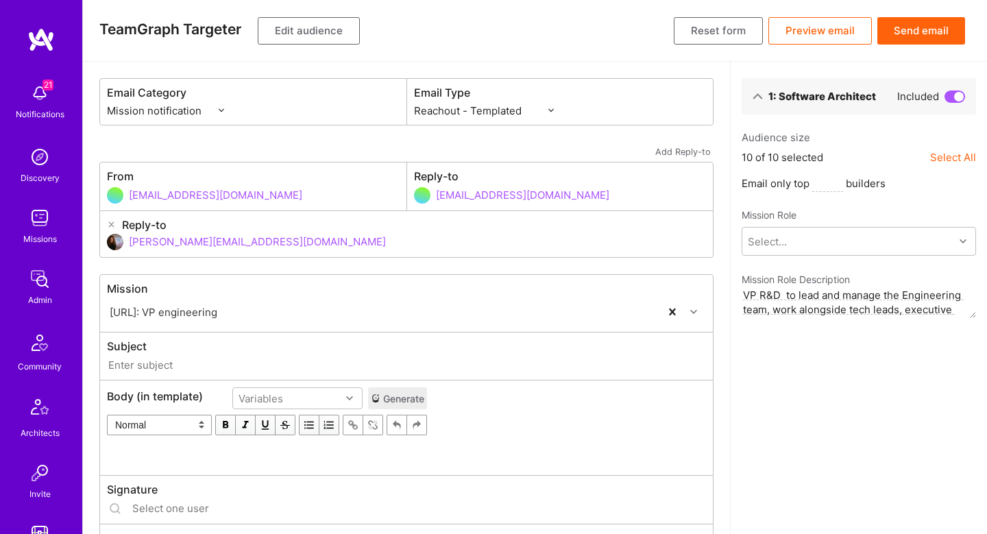
type input "A.Team // Teza.AI: VP engineering"
type input "doron@a.team"
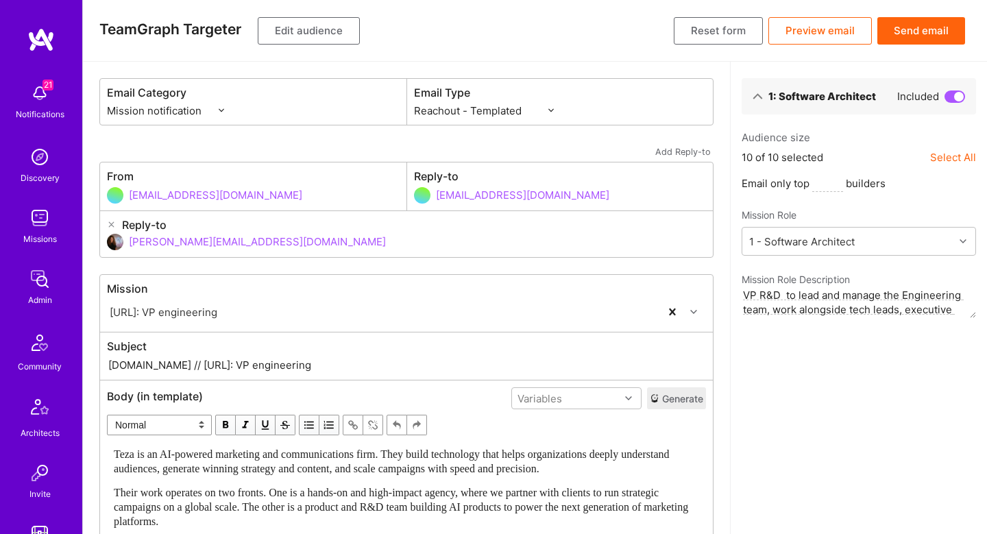
click at [314, 22] on button "Edit audience" at bounding box center [309, 30] width 102 height 27
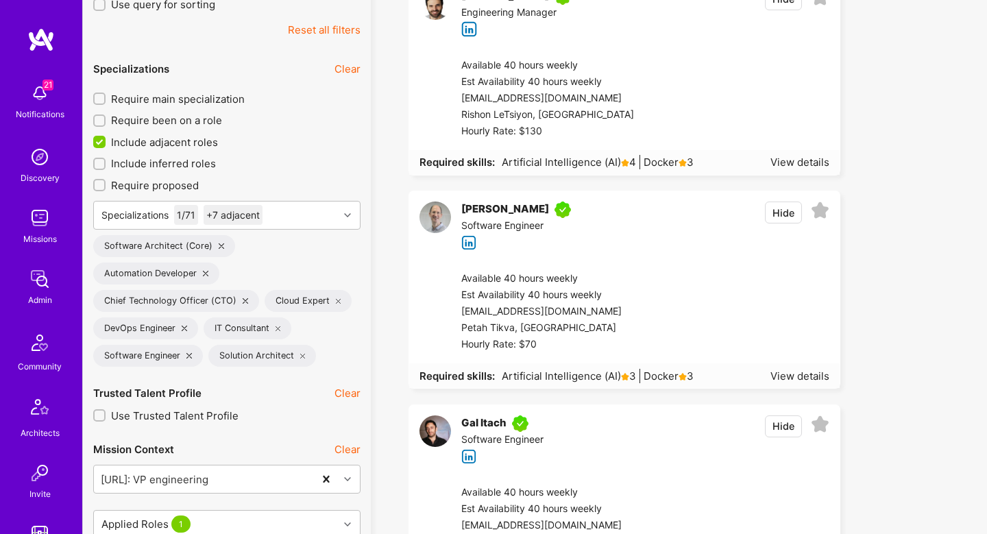
scroll to position [408, 0]
click at [205, 275] on icon at bounding box center [205, 274] width 5 height 5
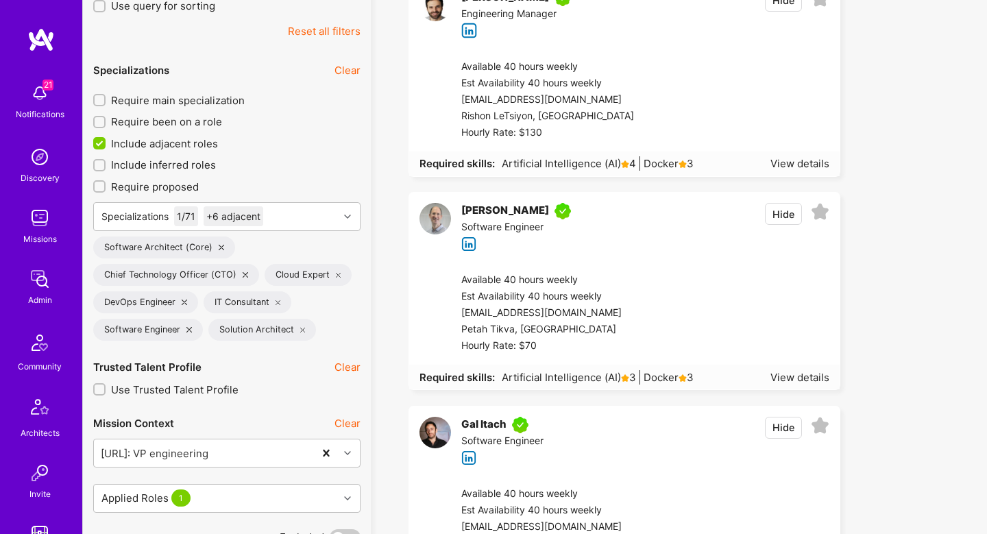
click at [337, 275] on icon at bounding box center [338, 274] width 5 height 5
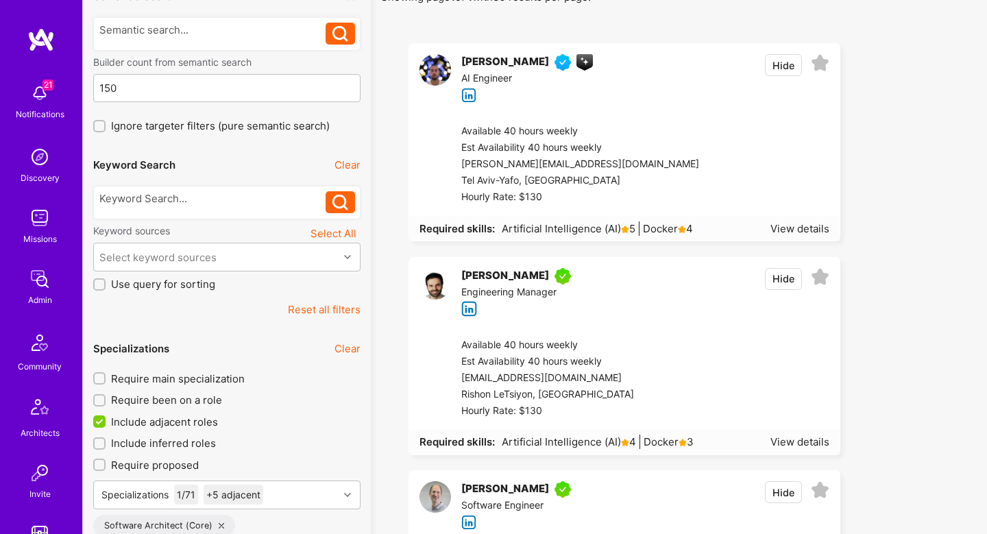
scroll to position [110, 0]
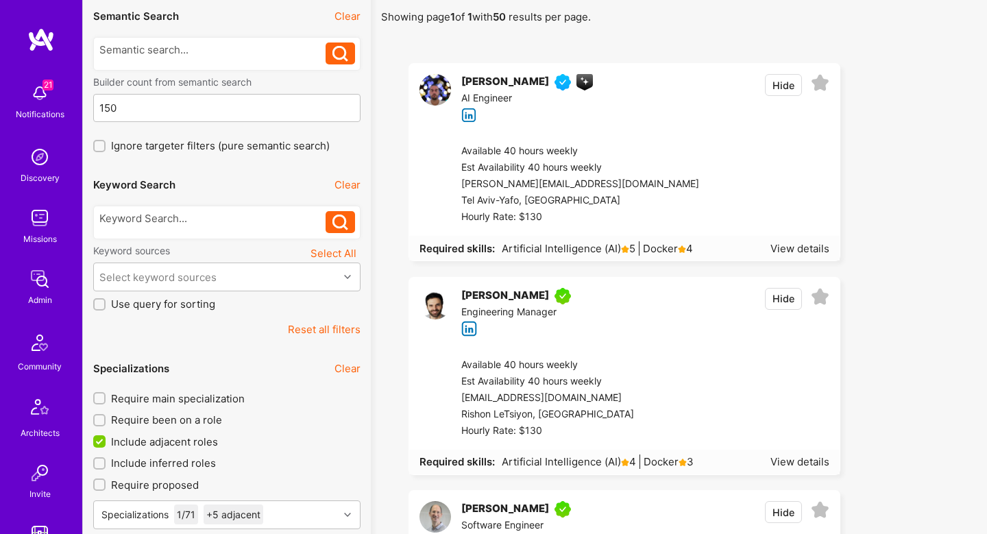
click at [777, 80] on button "Hide" at bounding box center [783, 85] width 37 height 22
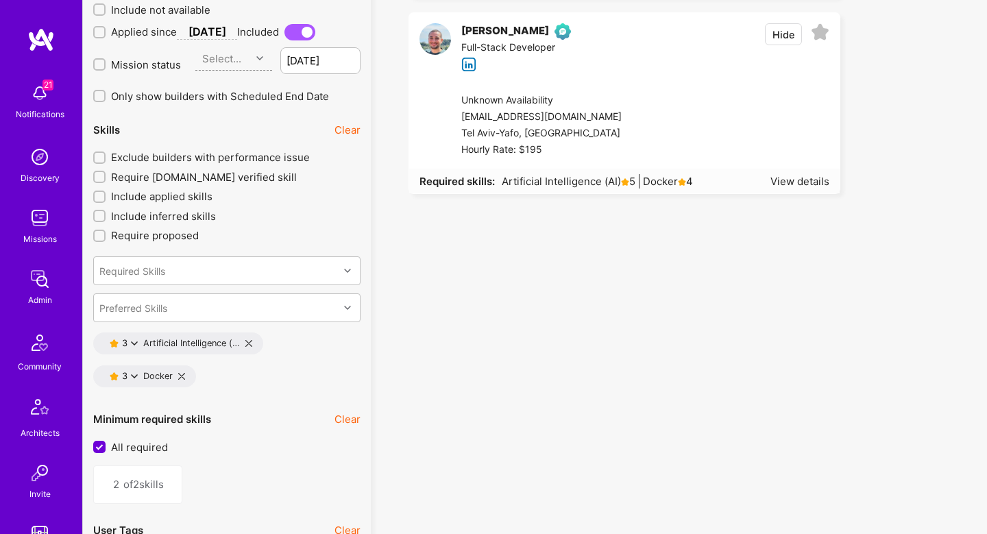
scroll to position [1896, 0]
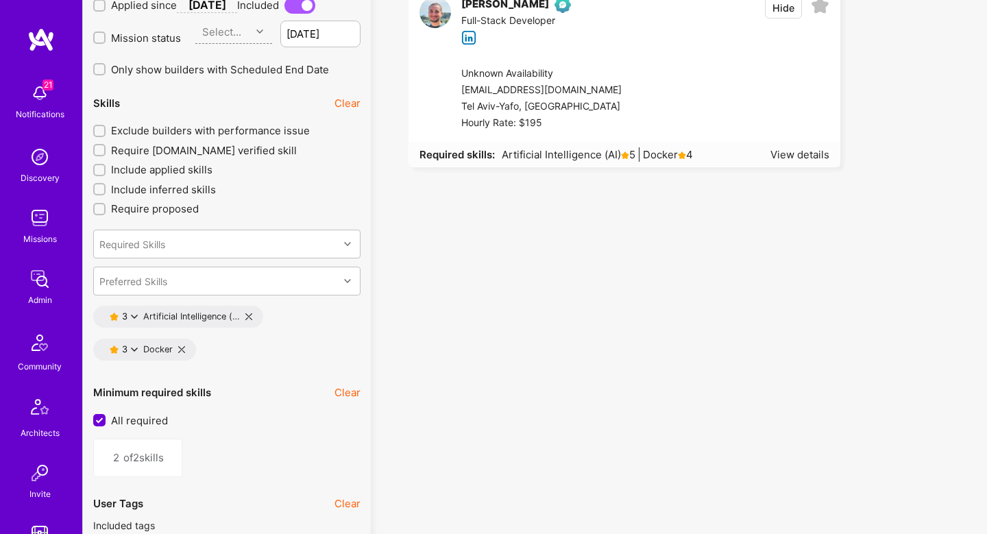
click at [136, 347] on icon at bounding box center [134, 349] width 7 height 7
click at [312, 363] on div "3 Artificial Intelligence (… 3 Docker" at bounding box center [226, 336] width 267 height 60
click at [249, 316] on icon at bounding box center [248, 316] width 7 height 7
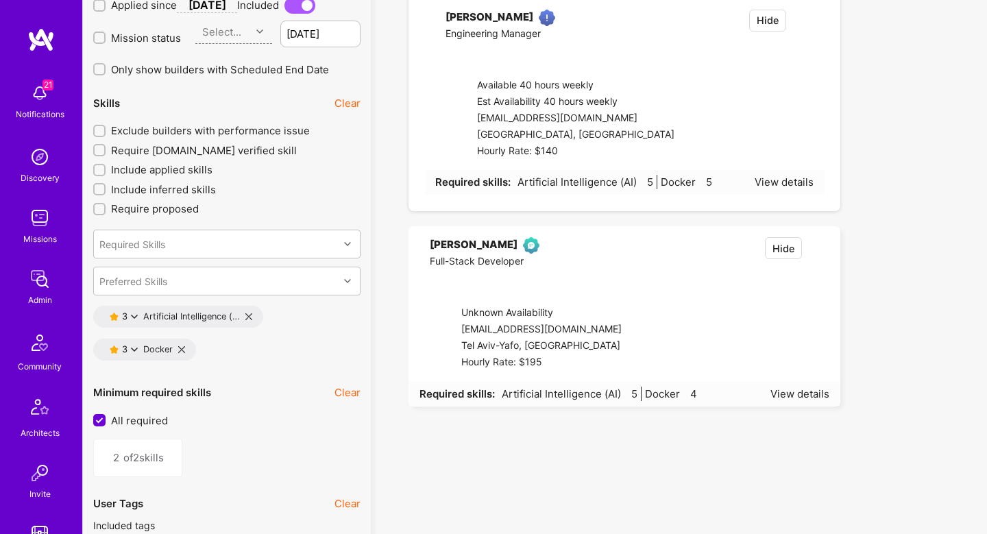
type input "1"
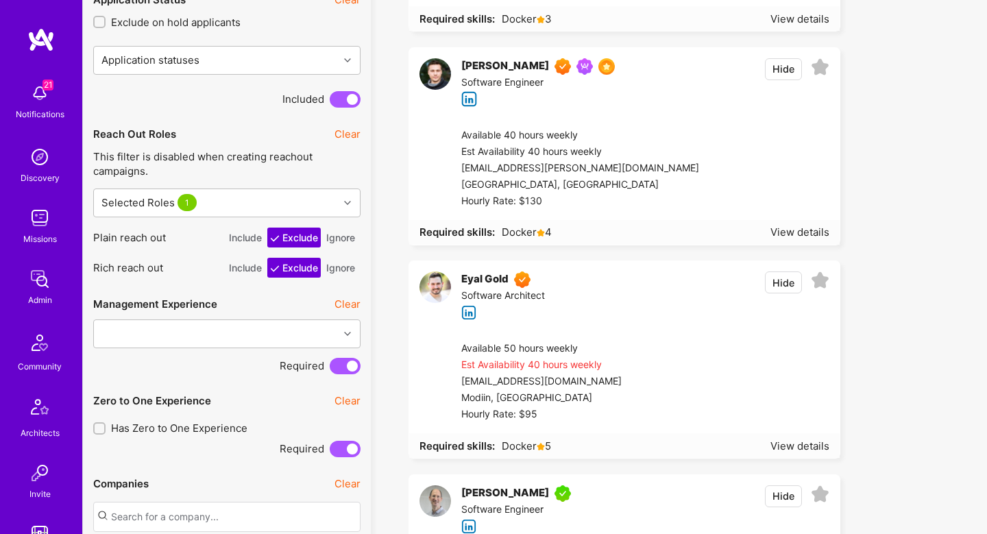
scroll to position [975, 0]
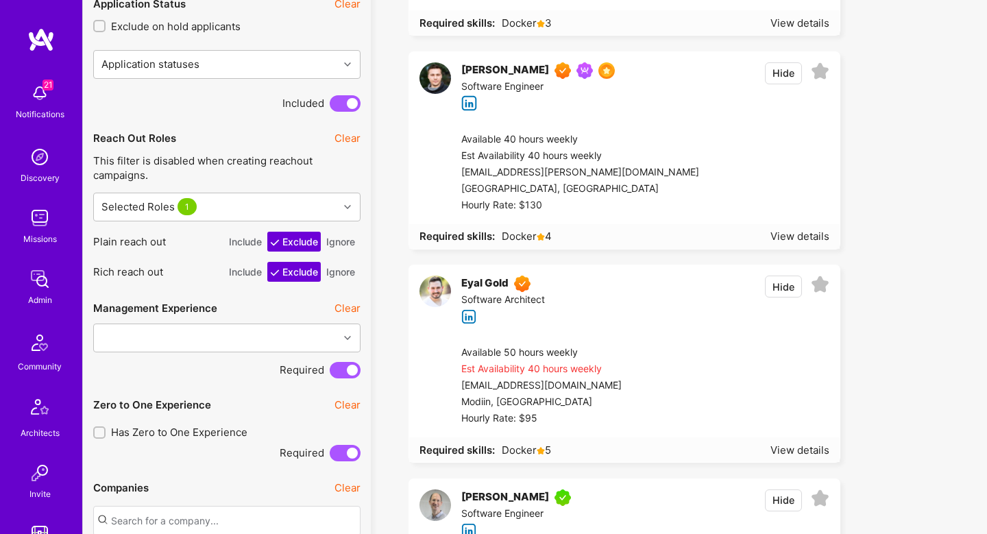
click at [424, 234] on strong "Required skills:" at bounding box center [457, 236] width 75 height 13
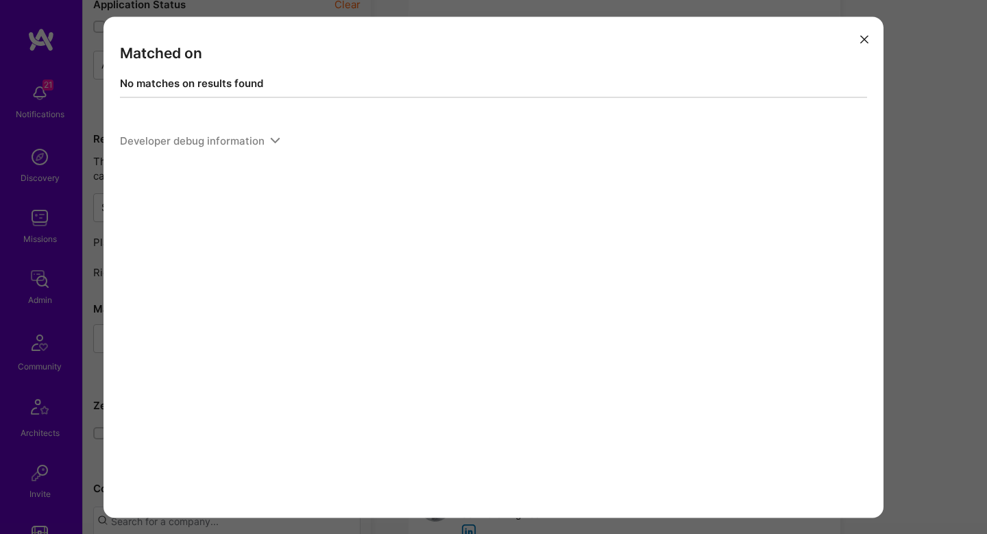
click at [893, 288] on div "Matched on No matches on results found Developer debug information" at bounding box center [493, 267] width 987 height 534
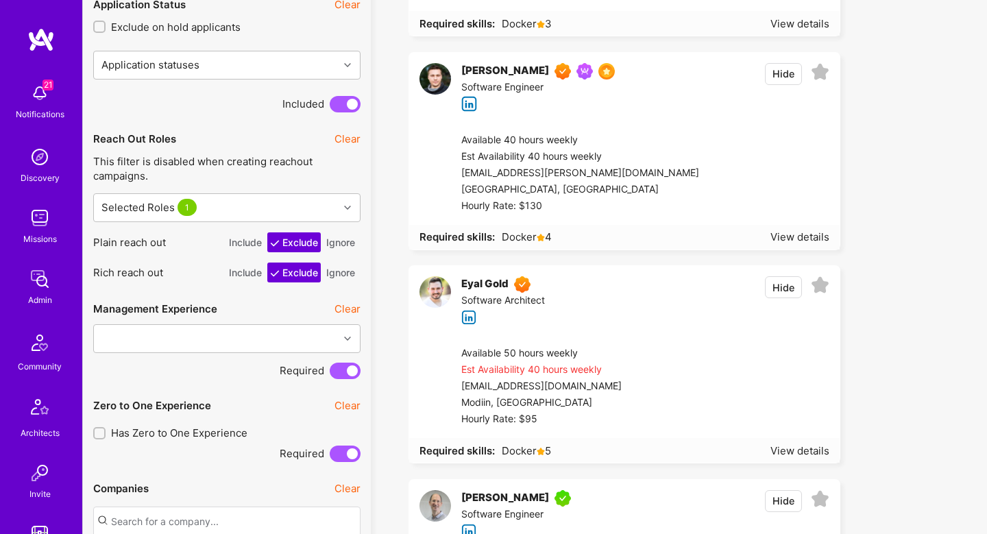
click at [359, 239] on div "Include Exclude Ignore" at bounding box center [293, 242] width 134 height 20
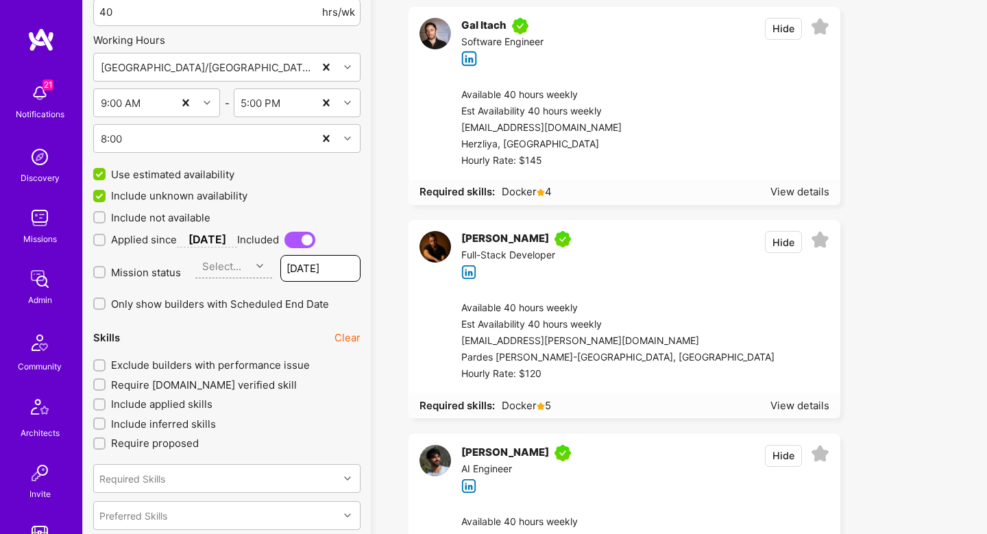
click at [345, 267] on input "Sep 3" at bounding box center [320, 268] width 80 height 27
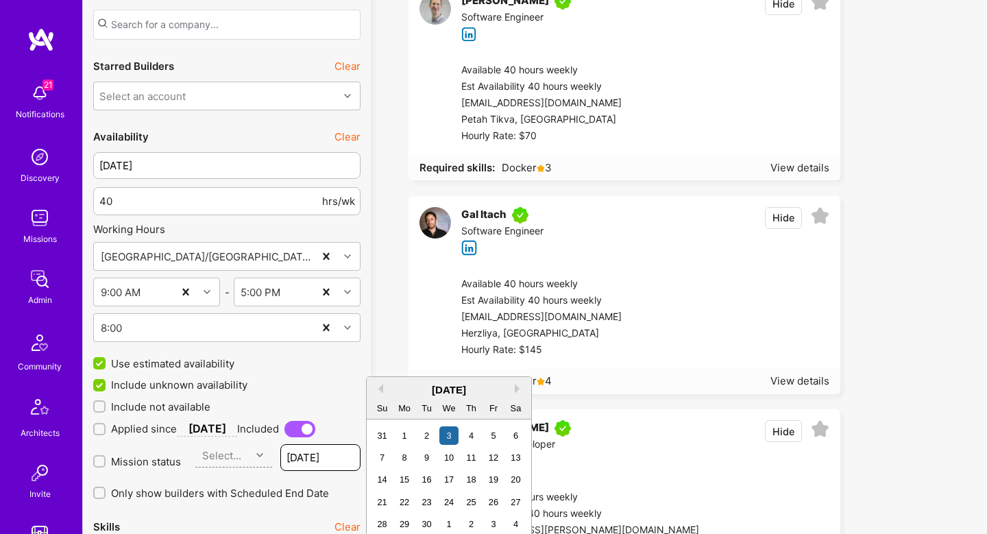
scroll to position [1411, 0]
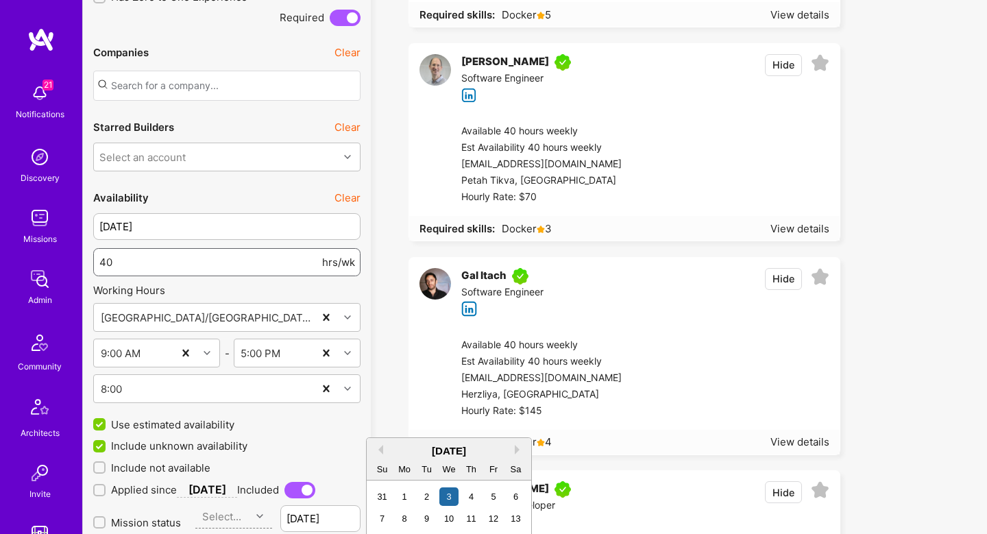
click at [106, 260] on input "40" at bounding box center [209, 262] width 220 height 35
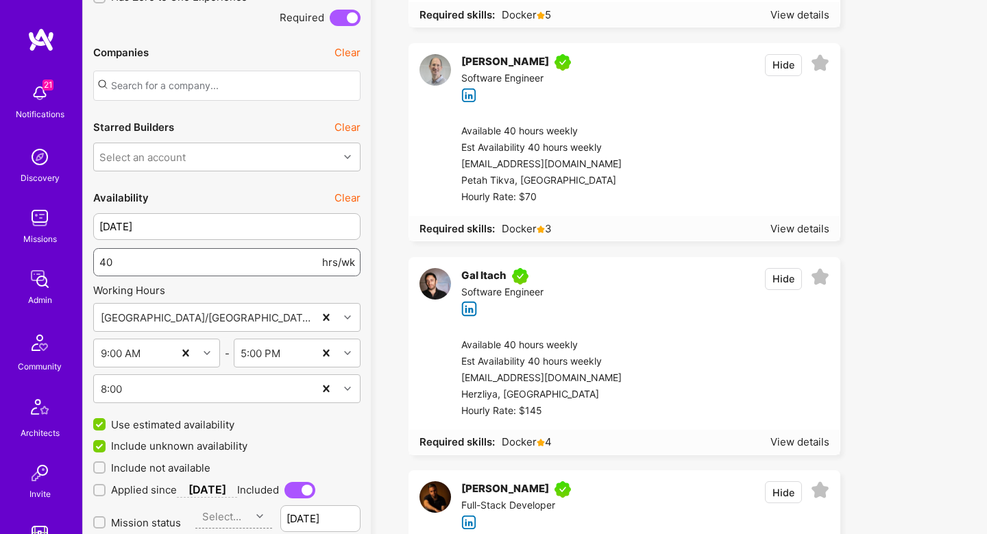
click at [106, 260] on input "40" at bounding box center [209, 262] width 220 height 35
type input "30"
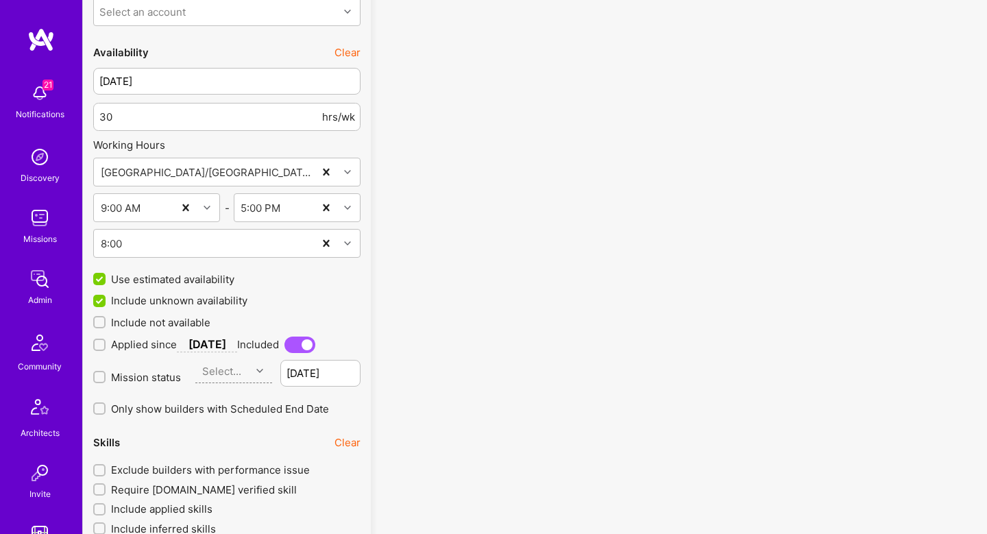
scroll to position [1552, 0]
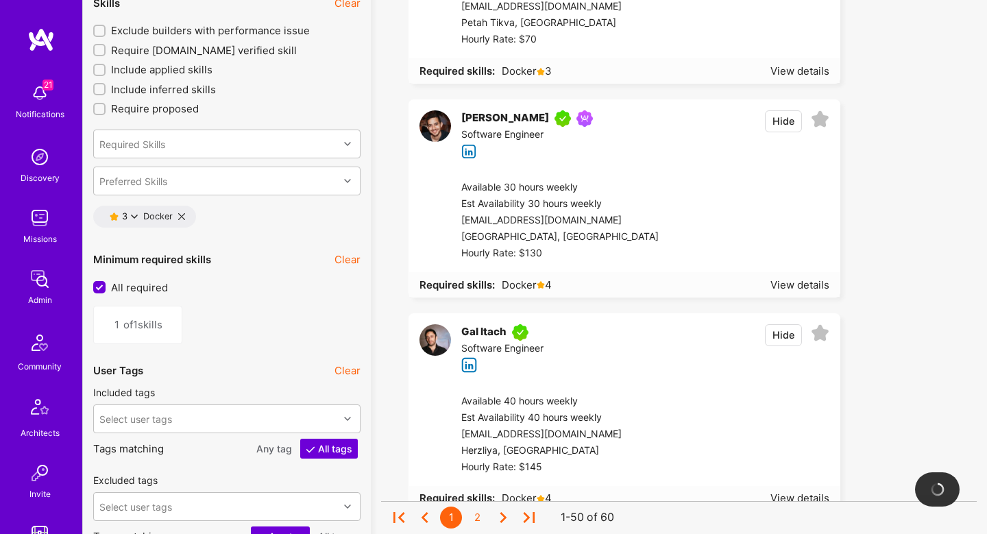
scroll to position [2000, 0]
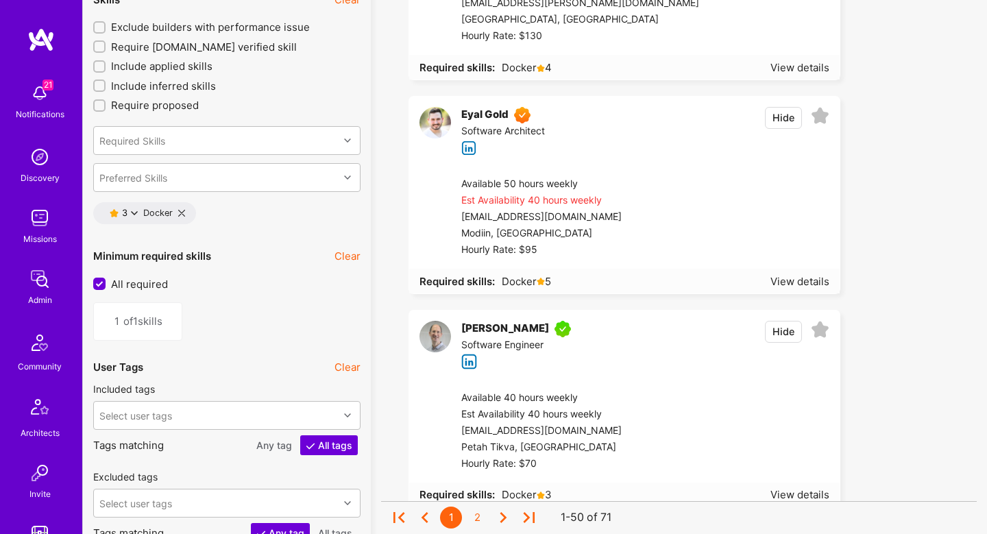
click at [183, 213] on icon at bounding box center [181, 213] width 7 height 7
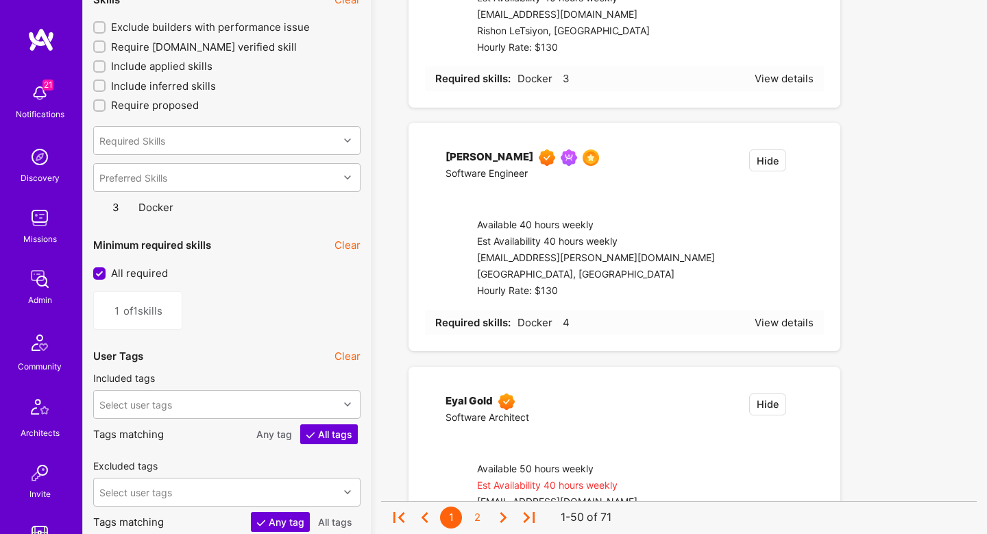
type input "0"
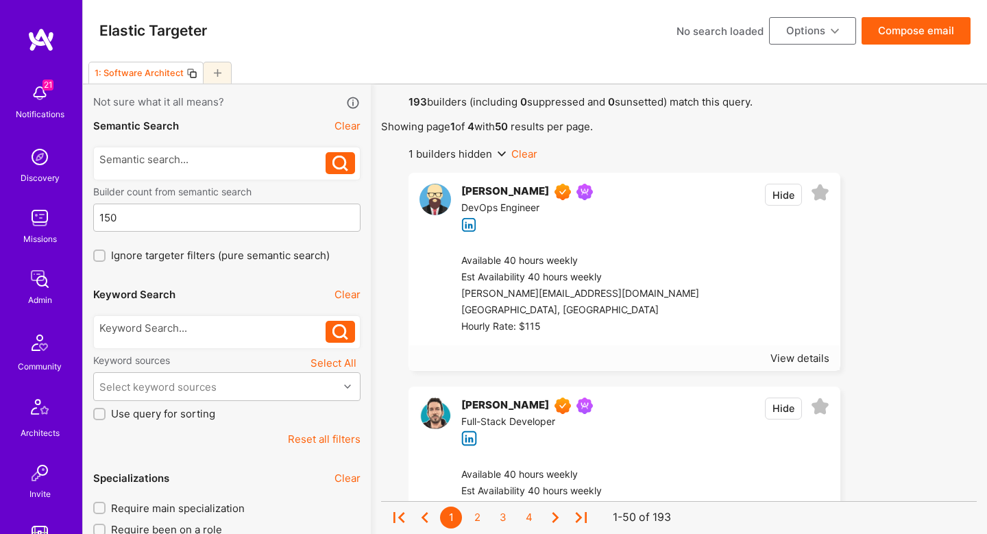
click at [944, 35] on button "Compose email" at bounding box center [916, 30] width 109 height 27
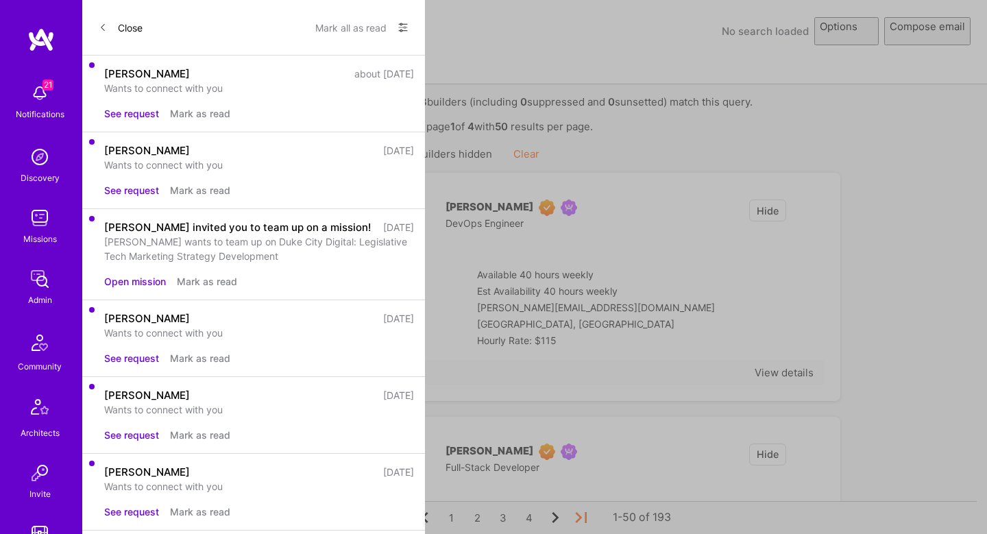
select select "rich-reachout"
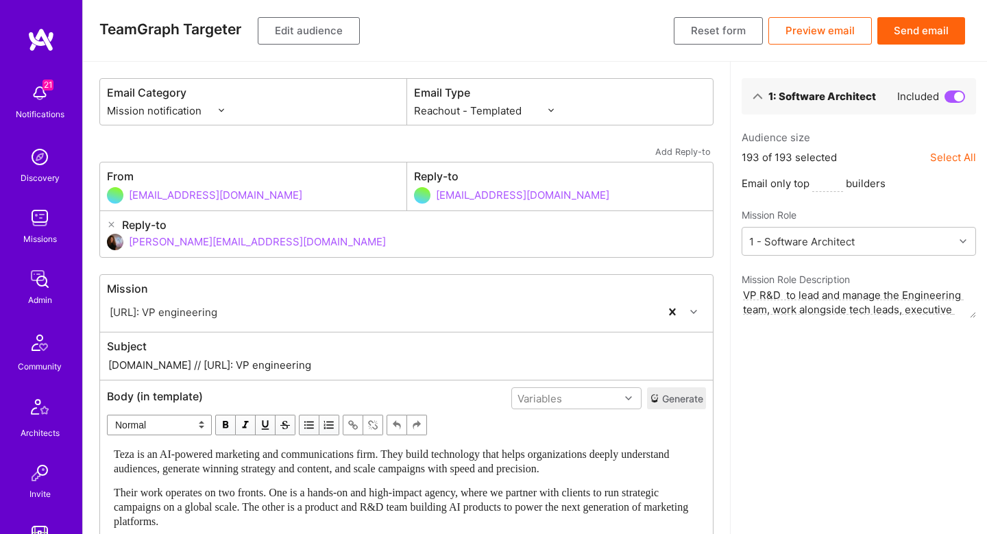
click at [511, 99] on label "Email Type" at bounding box center [560, 93] width 293 height 14
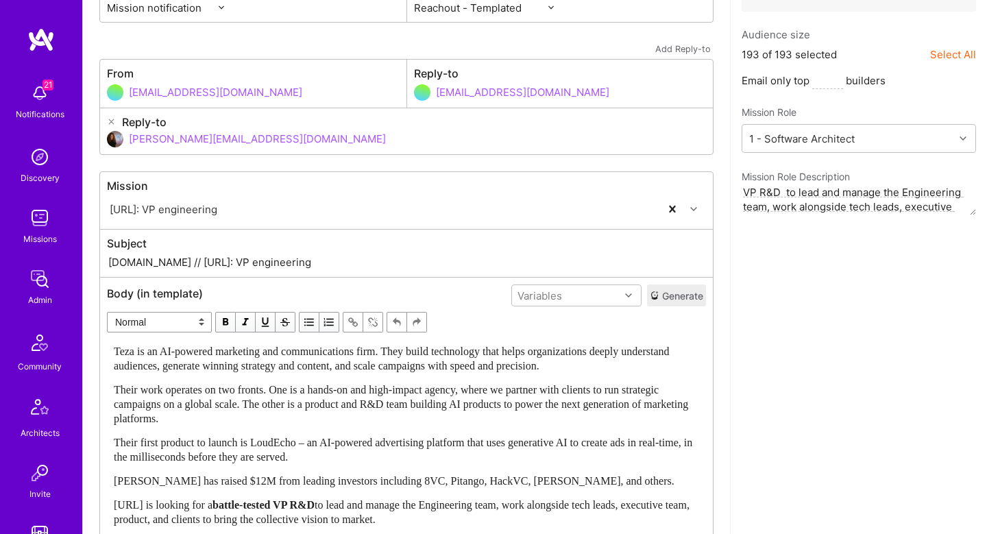
scroll to position [104, 0]
click at [682, 285] on button "Generate" at bounding box center [676, 295] width 59 height 22
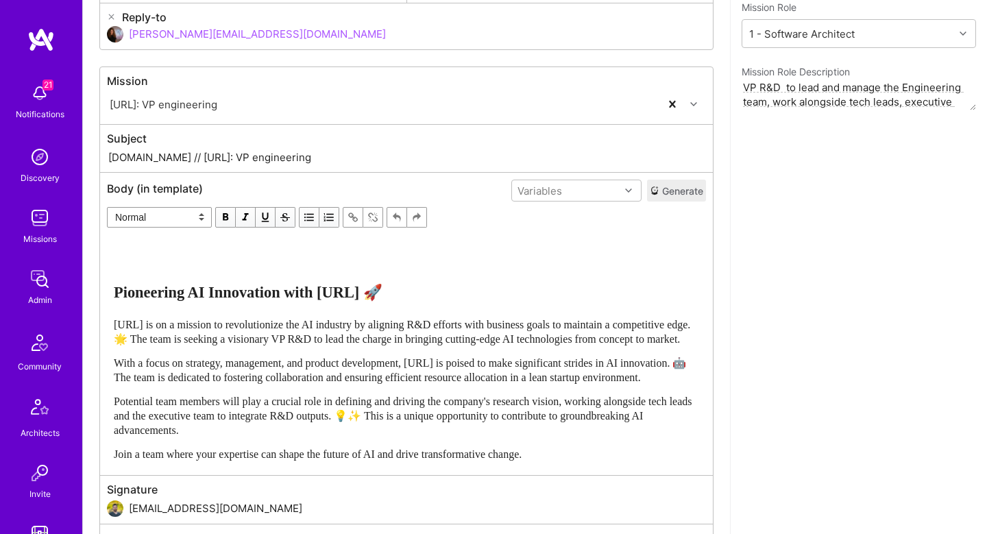
scroll to position [0, 0]
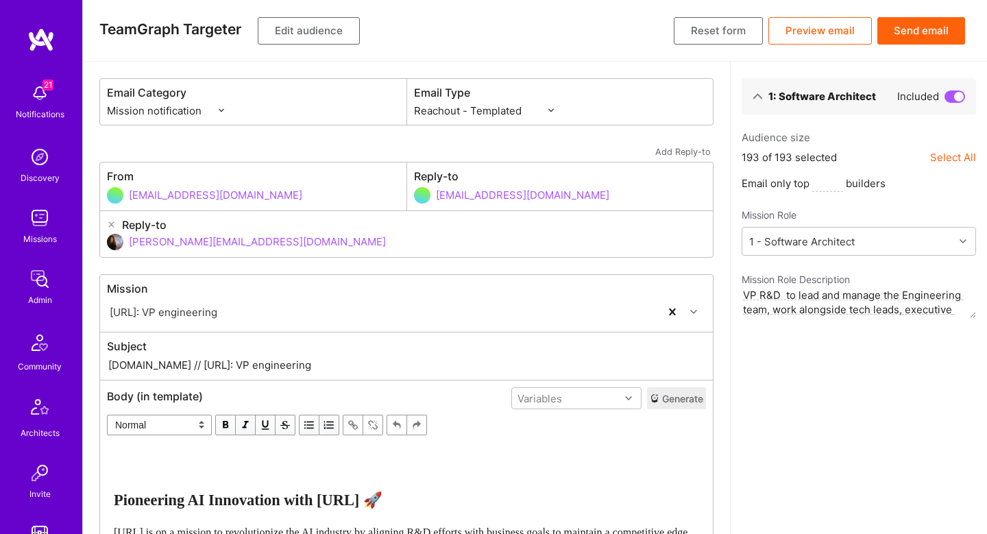
click at [927, 34] on button "Send email" at bounding box center [921, 30] width 88 height 27
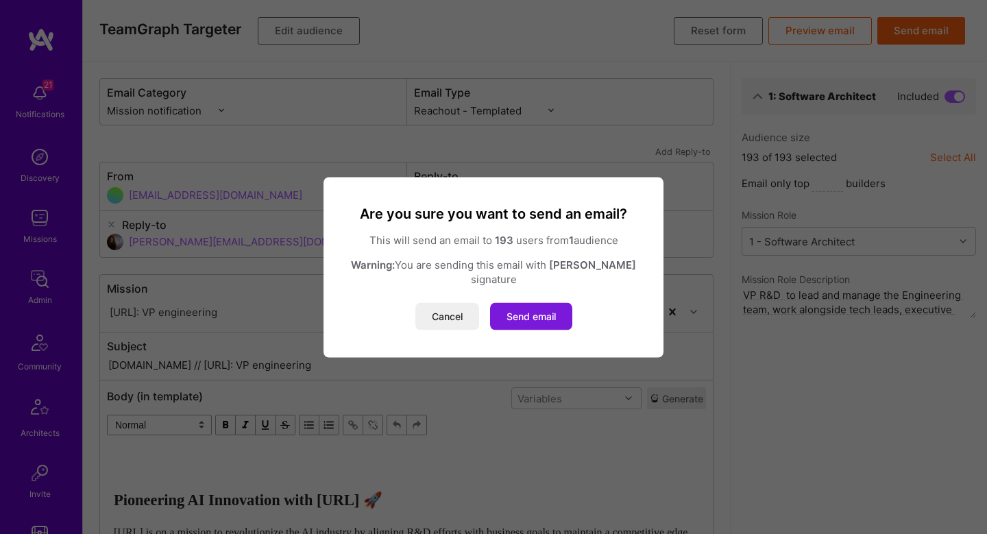
click at [553, 319] on button "Send email" at bounding box center [531, 315] width 82 height 27
